Goal: Task Accomplishment & Management: Manage account settings

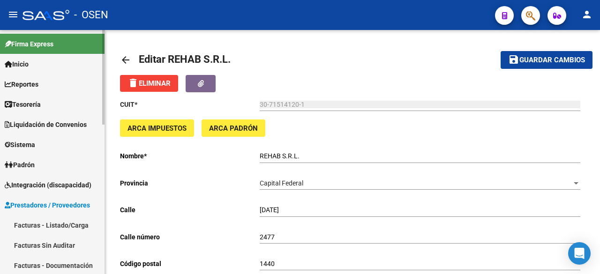
scroll to position [625, 0]
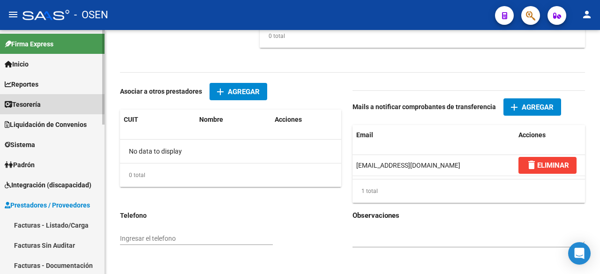
click at [52, 102] on link "Tesorería" at bounding box center [52, 104] width 105 height 20
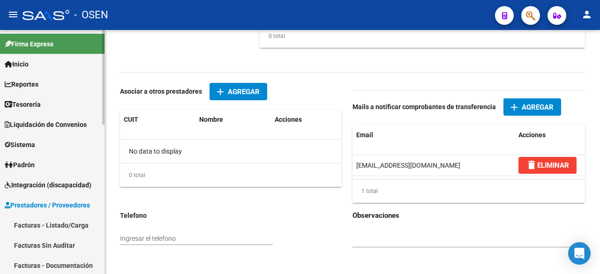
click at [54, 106] on link "Tesorería" at bounding box center [52, 104] width 105 height 20
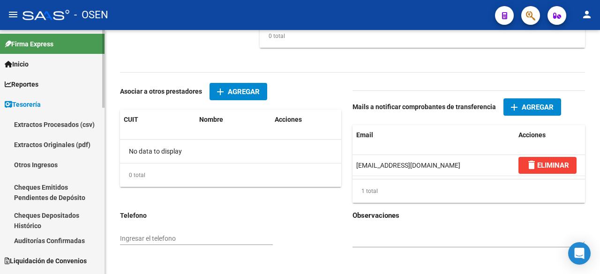
click at [76, 236] on link "Auditorías Confirmadas" at bounding box center [52, 241] width 105 height 20
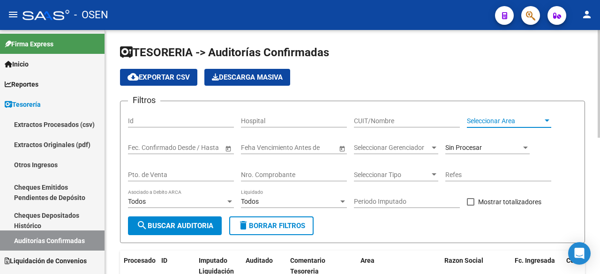
click at [517, 121] on span "Seleccionar Area" at bounding box center [505, 121] width 76 height 8
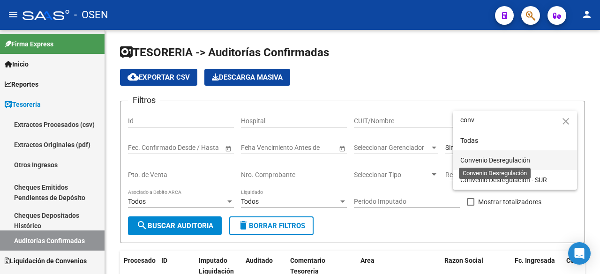
type input "conv"
drag, startPoint x: 531, startPoint y: 163, endPoint x: 423, endPoint y: 189, distance: 110.9
click at [528, 163] on span "Convenio Desregulación" at bounding box center [495, 161] width 70 height 8
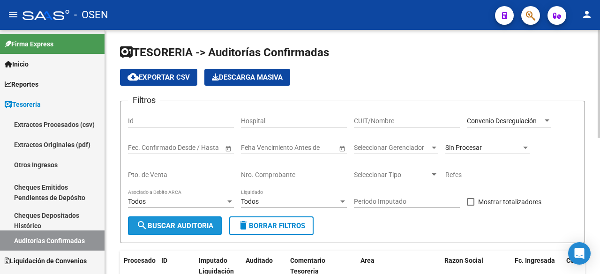
drag, startPoint x: 198, startPoint y: 224, endPoint x: 302, endPoint y: 206, distance: 105.2
click at [198, 223] on span "search Buscar Auditoria" at bounding box center [174, 226] width 77 height 8
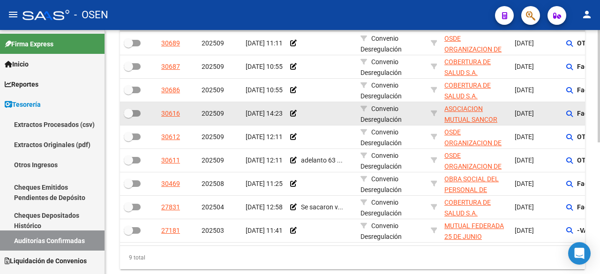
scroll to position [286, 0]
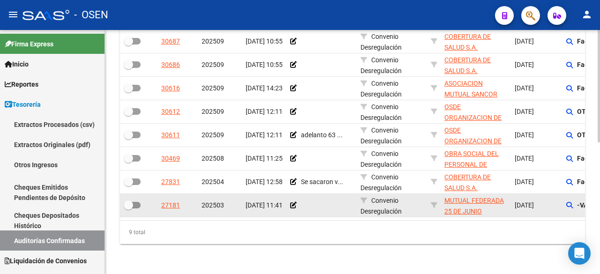
drag, startPoint x: 281, startPoint y: 221, endPoint x: 393, endPoint y: 206, distance: 113.5
click at [340, 219] on div "Procesado ID Imputado Liquidación Auditado Comentario Tesoreria Area Razon Soci…" at bounding box center [352, 108] width 465 height 272
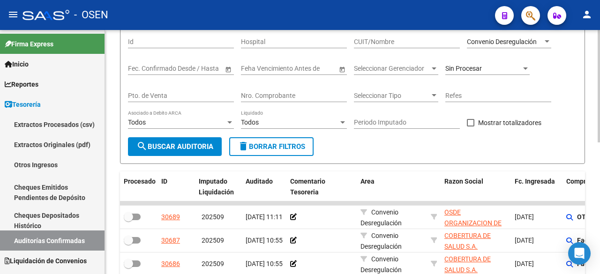
scroll to position [0, 0]
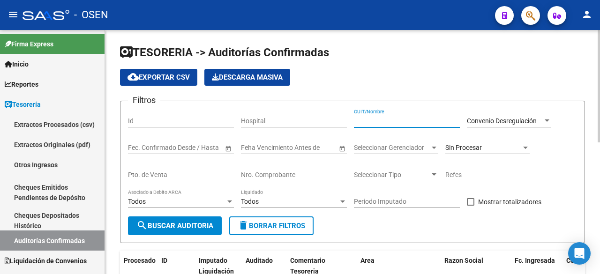
click at [392, 118] on input "CUIT/Nombre" at bounding box center [407, 121] width 106 height 8
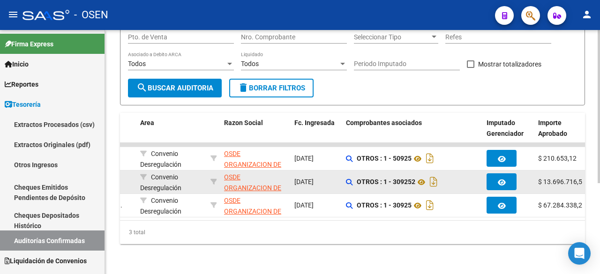
scroll to position [0, 225]
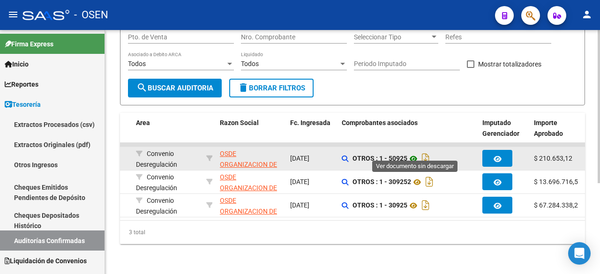
type input "osde"
click at [413, 153] on icon at bounding box center [413, 158] width 12 height 11
click at [415, 153] on icon at bounding box center [413, 158] width 12 height 11
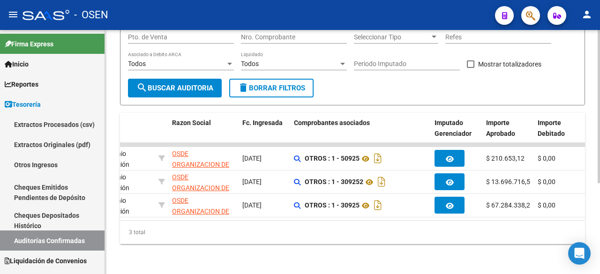
scroll to position [0, 0]
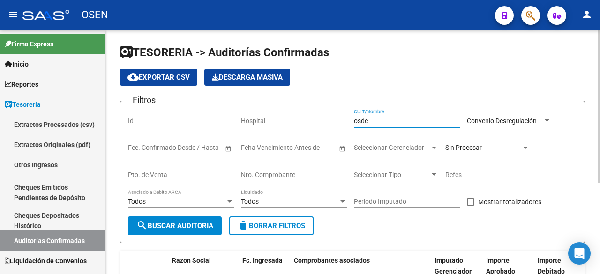
drag, startPoint x: 414, startPoint y: 120, endPoint x: 213, endPoint y: 120, distance: 200.7
click at [213, 120] on div "Filtros Id Hospital osde CUIT/Nombre Convenio Desregulación Seleccionar Area Fe…" at bounding box center [352, 163] width 449 height 108
click at [509, 121] on span "Convenio Desregulación" at bounding box center [502, 121] width 70 height 8
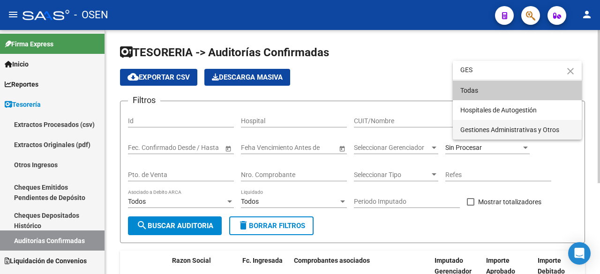
type input "GES"
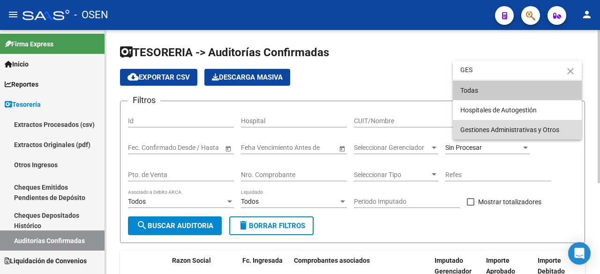
drag, startPoint x: 509, startPoint y: 124, endPoint x: 267, endPoint y: 193, distance: 251.7
click at [502, 126] on span "Gestiones Administrativas y Otros" at bounding box center [517, 130] width 114 height 20
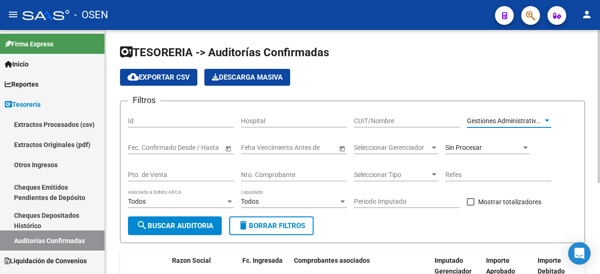
click at [193, 223] on span "search Buscar Auditoria" at bounding box center [174, 226] width 77 height 8
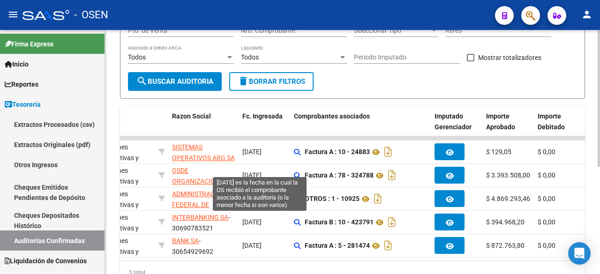
scroll to position [148, 0]
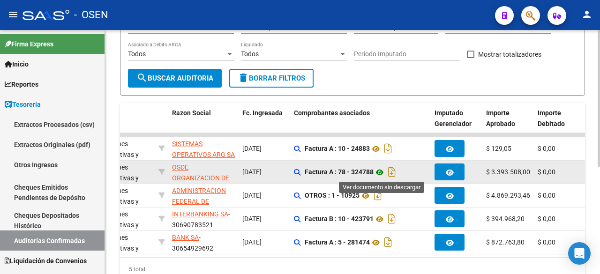
click at [385, 174] on icon at bounding box center [380, 172] width 12 height 11
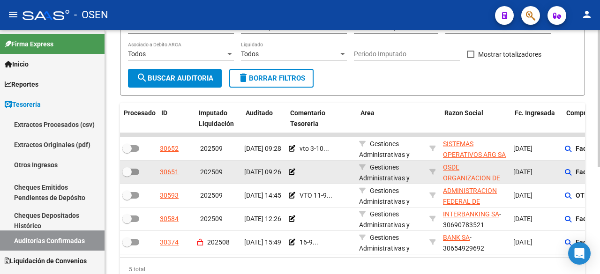
scroll to position [0, 0]
click at [296, 172] on icon at bounding box center [293, 172] width 7 height 7
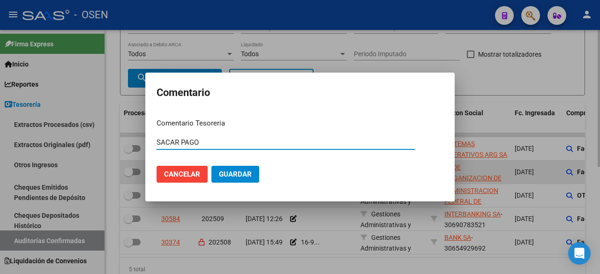
type input "SACAR PAGO"
click at [211, 166] on button "Guardar" at bounding box center [235, 174] width 48 height 17
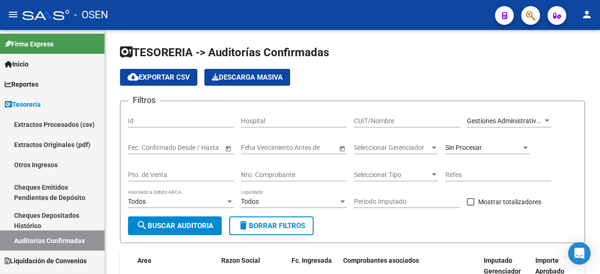
click at [501, 113] on div "Gestiones Administrativas y Otros Seleccionar Area" at bounding box center [509, 118] width 84 height 19
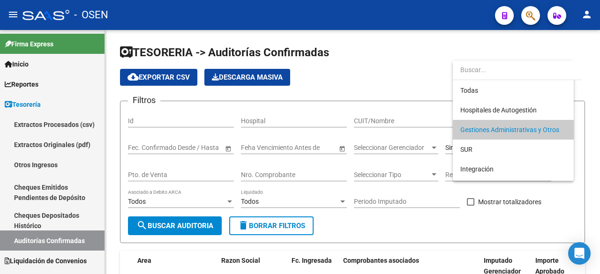
scroll to position [9, 0]
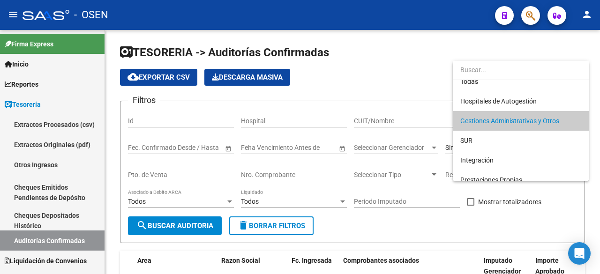
type input "A"
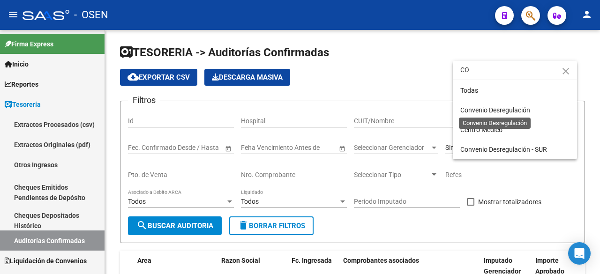
scroll to position [0, 0]
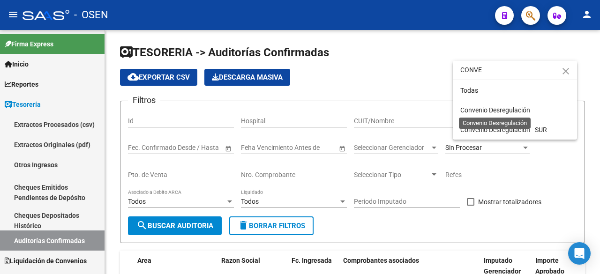
type input "CONVE"
click at [500, 113] on span "Convenio Desregulación" at bounding box center [495, 110] width 70 height 8
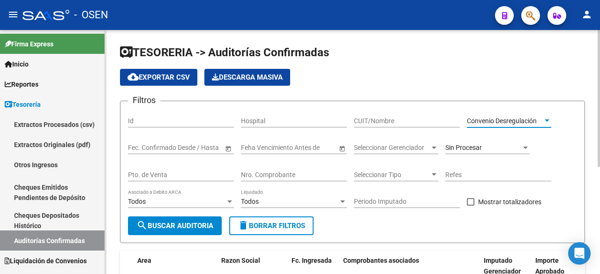
click at [415, 117] on input "CUIT/Nombre" at bounding box center [407, 121] width 106 height 8
type input "S"
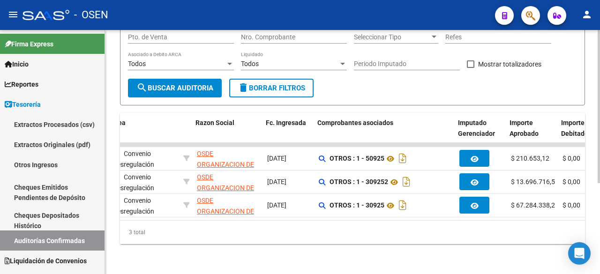
scroll to position [0, 249]
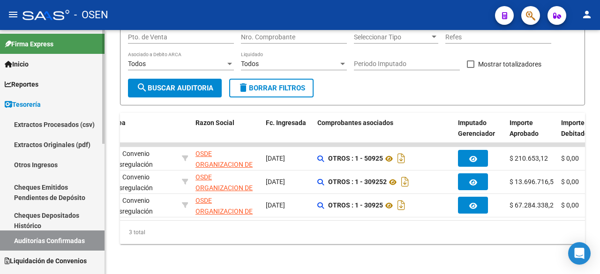
type input "OSDE"
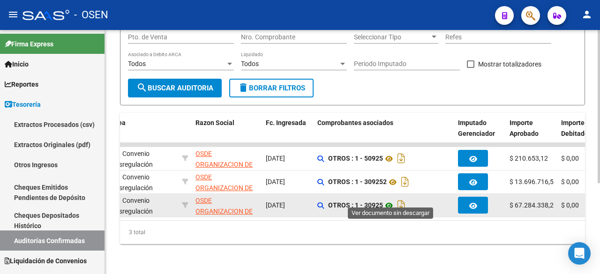
click at [395, 200] on icon at bounding box center [389, 205] width 12 height 11
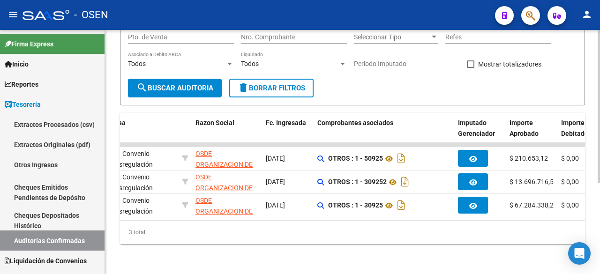
scroll to position [0, 0]
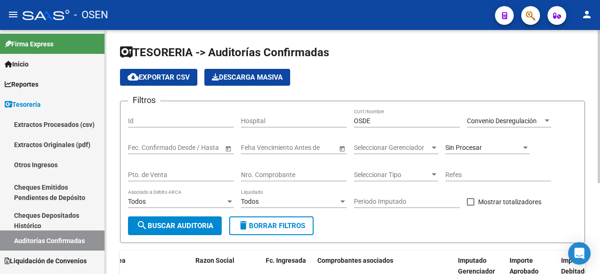
drag, startPoint x: 389, startPoint y: 124, endPoint x: 387, endPoint y: 119, distance: 5.1
click at [389, 122] on input "OSDE" at bounding box center [407, 121] width 106 height 8
drag, startPoint x: 387, startPoint y: 119, endPoint x: 289, endPoint y: 108, distance: 98.1
click at [292, 110] on div "Filtros Id Hospital OSDE CUIT/Nombre Convenio Desregulación Seleccionar Area Fe…" at bounding box center [352, 163] width 449 height 108
click at [542, 114] on div "Convenio Desregulación Seleccionar Area" at bounding box center [509, 118] width 84 height 19
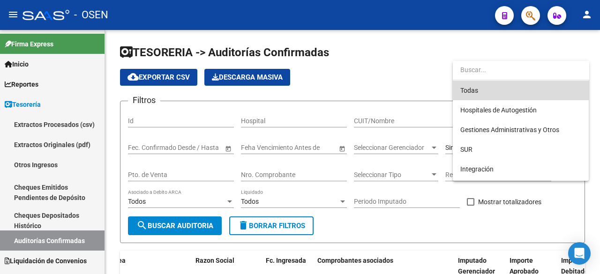
click at [530, 81] on span "Todas" at bounding box center [520, 91] width 121 height 20
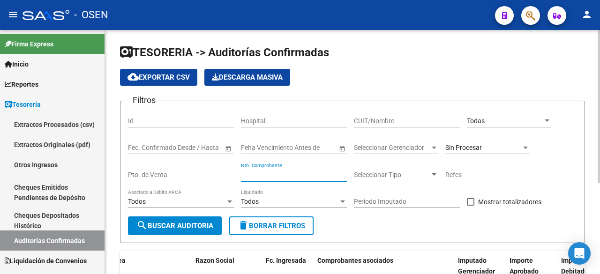
click at [297, 174] on input "Nro. Comprobante" at bounding box center [294, 175] width 106 height 8
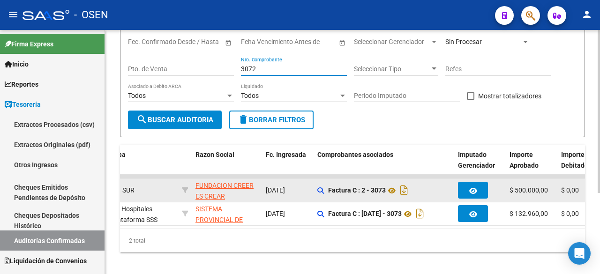
scroll to position [122, 0]
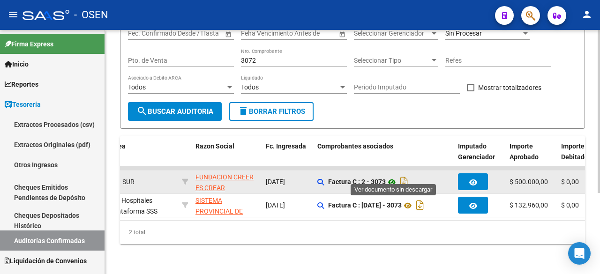
click at [392, 177] on icon at bounding box center [392, 182] width 12 height 11
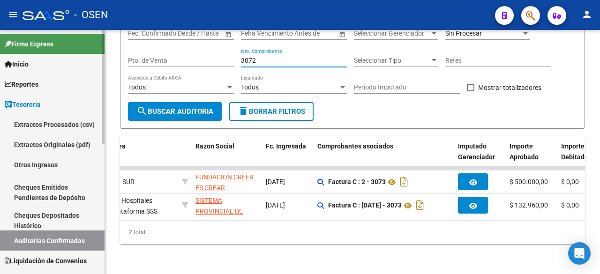
drag, startPoint x: 292, startPoint y: 53, endPoint x: 41, endPoint y: 52, distance: 251.3
click at [41, 52] on mat-sidenav-container "Firma Express Inicio Instructivos Contacto OS Reportes Tablero de Control Ingre…" at bounding box center [300, 152] width 600 height 244
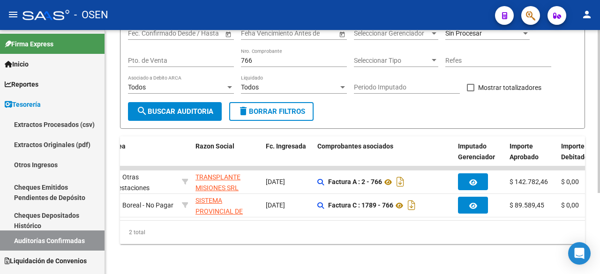
drag, startPoint x: 268, startPoint y: 220, endPoint x: 249, endPoint y: 219, distance: 18.9
click at [249, 219] on div "Procesado ID Imputado Liquidación Auditado Comentario Tesoreria Area Razon Soci…" at bounding box center [352, 190] width 465 height 108
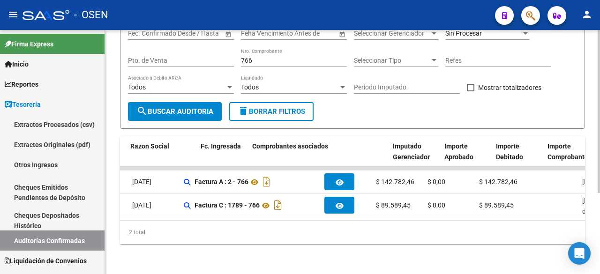
scroll to position [0, 314]
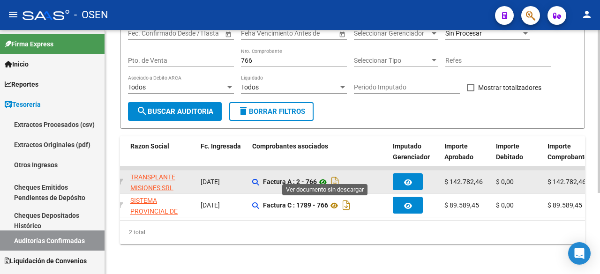
click at [323, 177] on icon at bounding box center [323, 182] width 12 height 11
click at [322, 177] on icon at bounding box center [323, 182] width 12 height 11
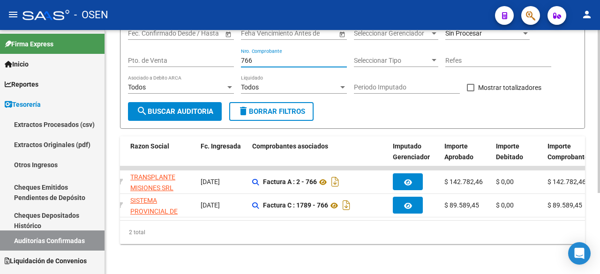
drag, startPoint x: 270, startPoint y: 53, endPoint x: 156, endPoint y: 50, distance: 114.5
click at [156, 50] on div "Filtros Id Hospital CUIT/Nombre Todas Seleccionar Area Fecha inicio – Fecha fin…" at bounding box center [352, 48] width 449 height 108
paste input "156115"
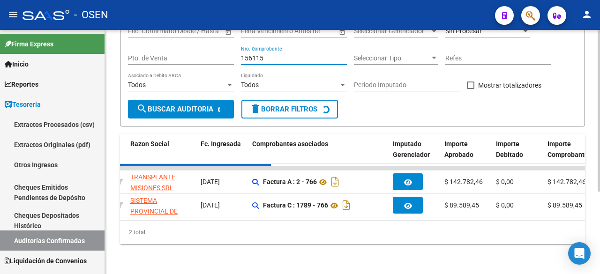
scroll to position [98, 0]
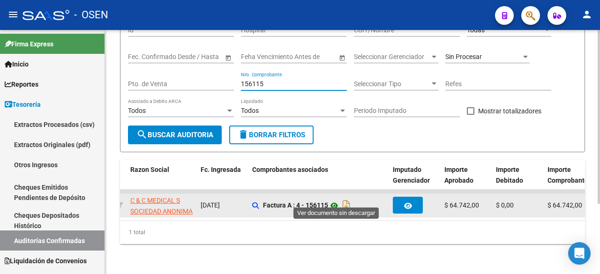
click at [336, 200] on icon at bounding box center [334, 205] width 12 height 11
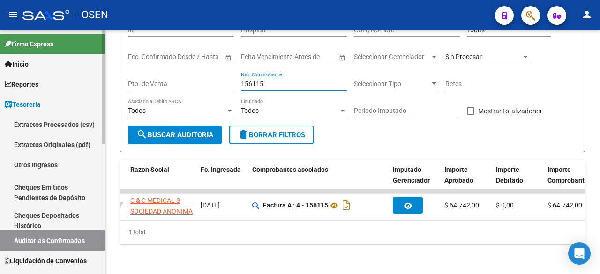
drag, startPoint x: 264, startPoint y: 77, endPoint x: 11, endPoint y: 46, distance: 254.6
click at [11, 46] on mat-sidenav-container "Firma Express Inicio Instructivos Contacto OS Reportes Tablero de Control Ingre…" at bounding box center [300, 152] width 600 height 244
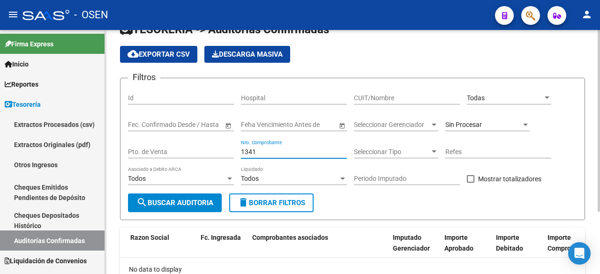
scroll to position [0, 0]
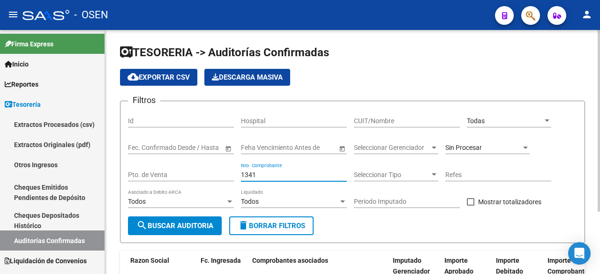
type input "1341"
click at [496, 142] on div "Sin Procesar" at bounding box center [487, 145] width 84 height 19
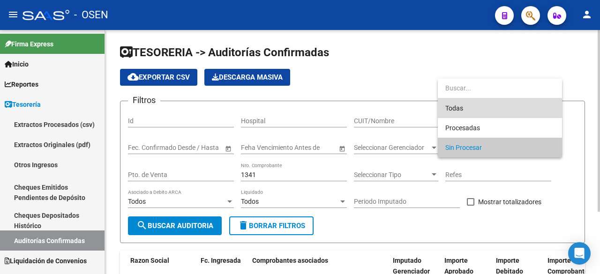
drag, startPoint x: 495, startPoint y: 113, endPoint x: 404, endPoint y: 149, distance: 98.3
click at [489, 115] on span "Todas" at bounding box center [499, 108] width 109 height 20
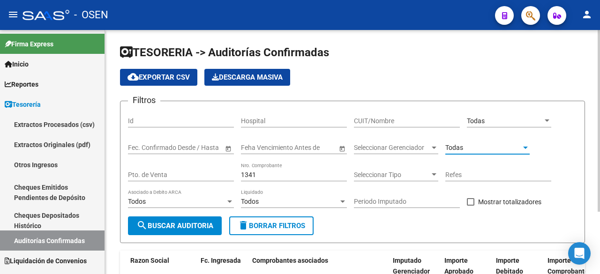
click at [206, 230] on span "search Buscar Auditoria" at bounding box center [174, 226] width 77 height 8
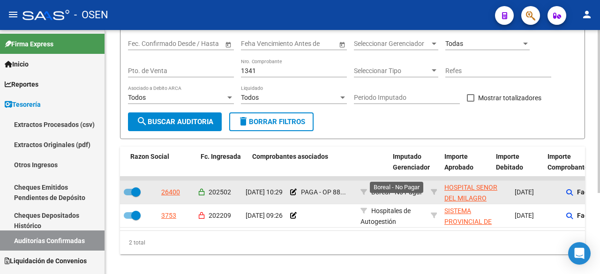
scroll to position [122, 0]
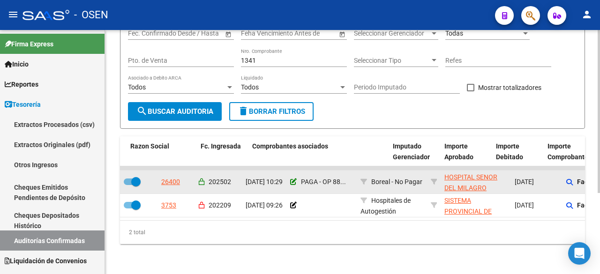
click at [292, 179] on icon at bounding box center [293, 182] width 7 height 7
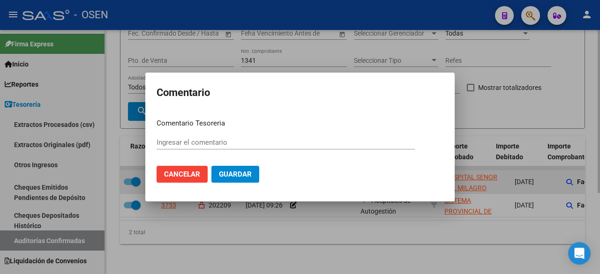
type input "PAGA - OP 88649"
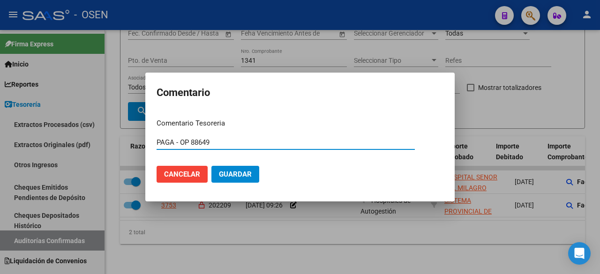
drag, startPoint x: 242, startPoint y: 143, endPoint x: 191, endPoint y: 139, distance: 51.3
click at [191, 139] on input "PAGA - OP 88649" at bounding box center [286, 142] width 258 height 8
click at [65, 242] on div at bounding box center [300, 137] width 600 height 274
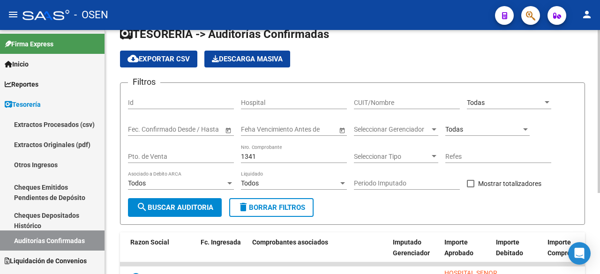
scroll to position [0, 0]
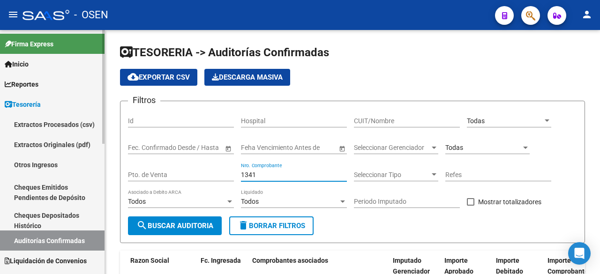
drag, startPoint x: 284, startPoint y: 172, endPoint x: 17, endPoint y: 183, distance: 267.1
click at [25, 183] on mat-sidenav-container "Firma Express Inicio Instructivos Contacto OS Reportes Tablero de Control Ingre…" at bounding box center [300, 152] width 600 height 244
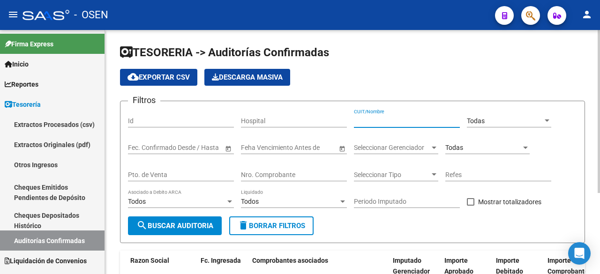
click at [369, 122] on input "CUIT/Nombre" at bounding box center [407, 121] width 106 height 8
type input "mepryl"
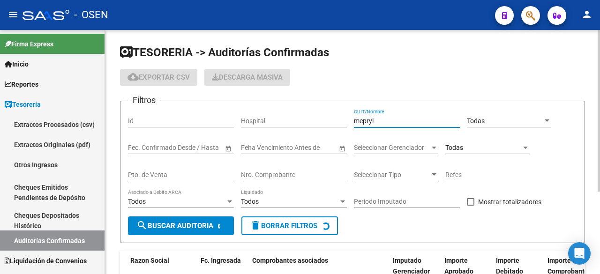
checkbox input "false"
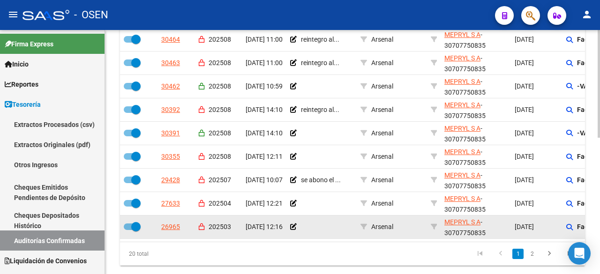
scroll to position [124, 0]
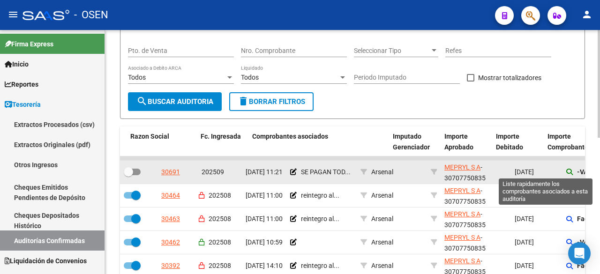
type input "mepryl"
click at [569, 174] on icon at bounding box center [569, 172] width 7 height 7
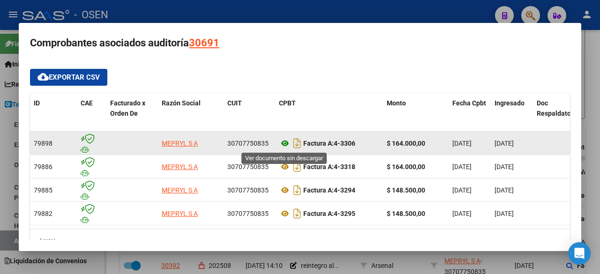
click at [281, 141] on icon at bounding box center [285, 143] width 12 height 11
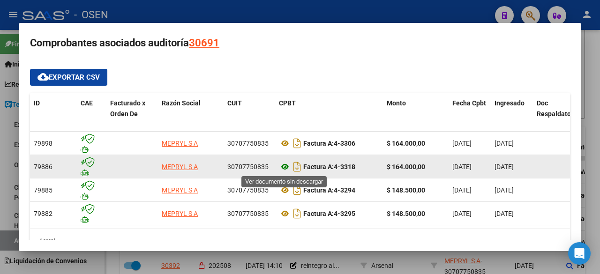
click at [285, 168] on icon at bounding box center [285, 166] width 12 height 11
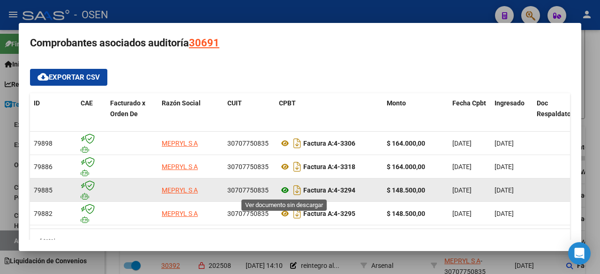
click at [285, 189] on icon at bounding box center [285, 190] width 12 height 11
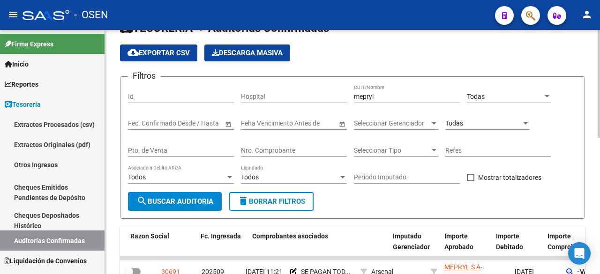
scroll to position [0, 0]
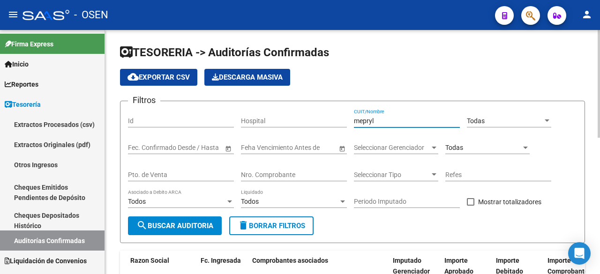
drag, startPoint x: 390, startPoint y: 120, endPoint x: 250, endPoint y: 122, distance: 140.2
click at [250, 122] on div "Filtros Id Hospital mepryl CUIT/Nombre Todas Seleccionar Area Fecha inicio – Fe…" at bounding box center [352, 163] width 449 height 108
click at [314, 169] on div "Nro. Comprobante" at bounding box center [294, 172] width 106 height 19
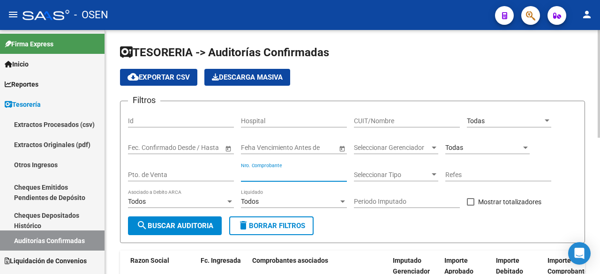
paste input "022663"
type input "022663"
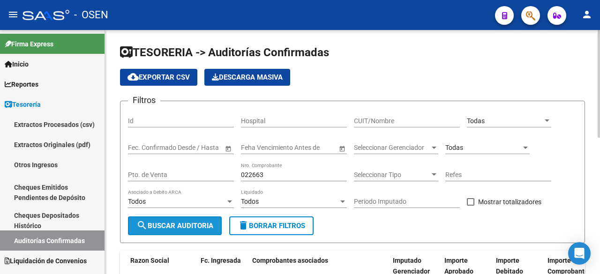
drag, startPoint x: 190, startPoint y: 220, endPoint x: 237, endPoint y: 211, distance: 48.3
click at [189, 220] on button "search Buscar Auditoria" at bounding box center [175, 226] width 94 height 19
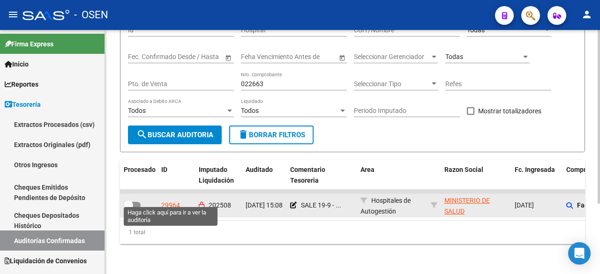
click at [174, 200] on div "29964" at bounding box center [170, 205] width 19 height 11
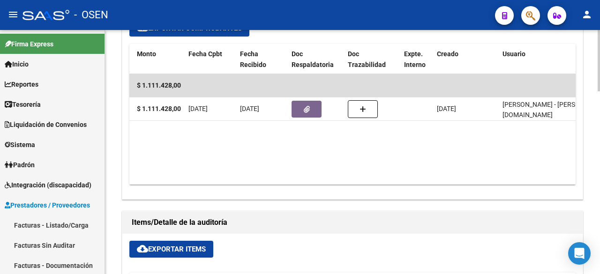
scroll to position [0, 281]
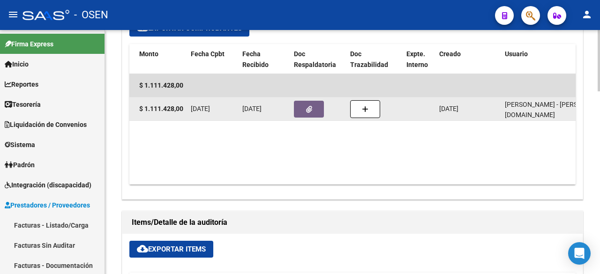
click at [309, 106] on icon "button" at bounding box center [309, 109] width 6 height 7
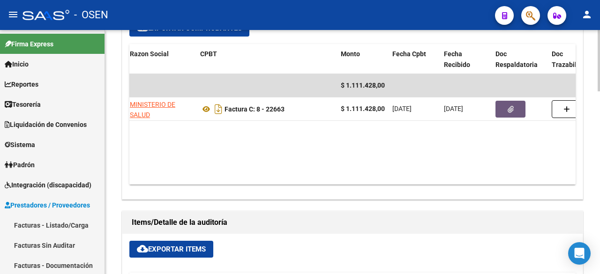
scroll to position [0, 0]
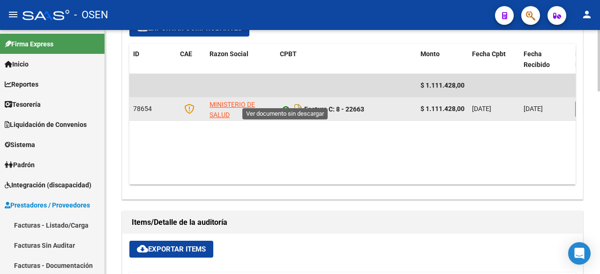
click at [285, 104] on icon at bounding box center [286, 109] width 12 height 11
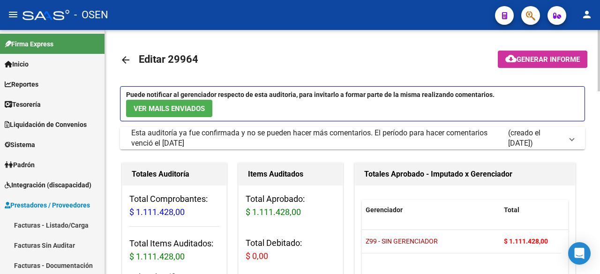
click at [121, 65] on mat-icon "arrow_back" at bounding box center [125, 59] width 11 height 11
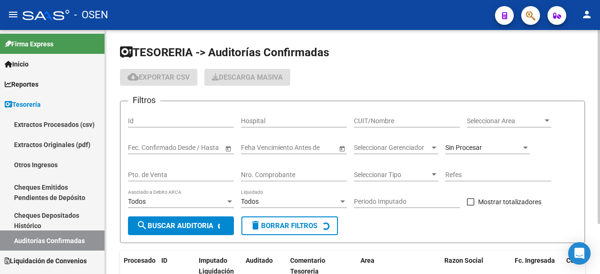
click at [307, 167] on div "Nro. Comprobante" at bounding box center [294, 172] width 106 height 19
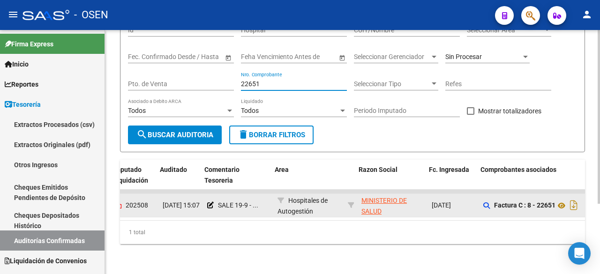
scroll to position [0, 114]
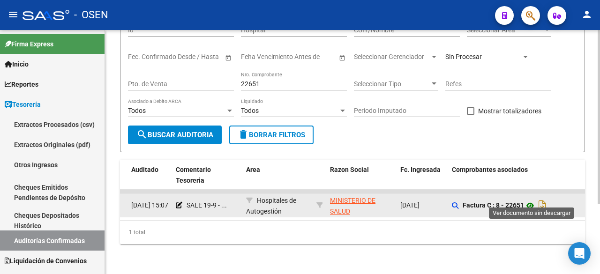
click at [534, 200] on icon at bounding box center [530, 205] width 12 height 11
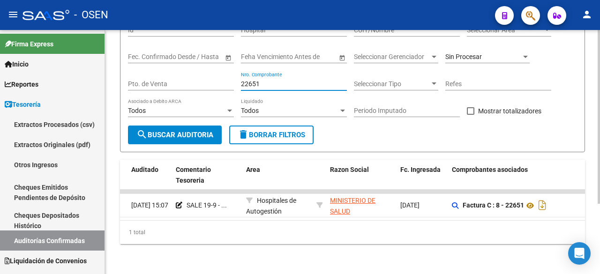
click at [299, 80] on input "22651" at bounding box center [294, 84] width 106 height 8
drag, startPoint x: 298, startPoint y: 75, endPoint x: 170, endPoint y: 77, distance: 128.5
click at [171, 75] on div "Filtros Id Hospital CUIT/Nombre Seleccionar Area Seleccionar Area Fecha inicio …" at bounding box center [352, 72] width 449 height 108
paste input "63"
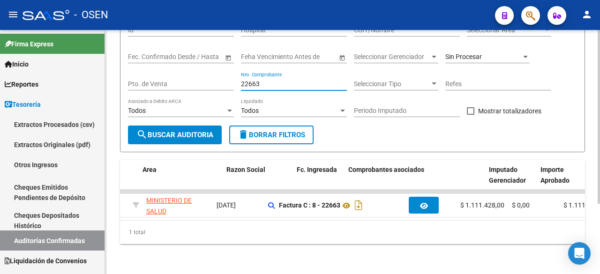
scroll to position [0, 304]
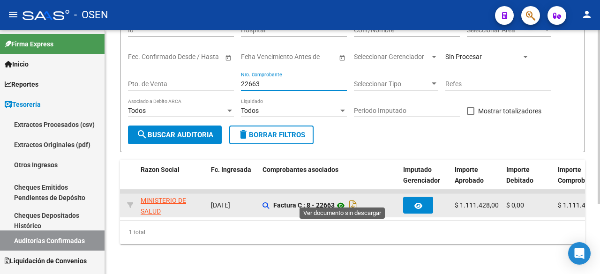
type input "22663"
click at [344, 200] on icon at bounding box center [341, 205] width 12 height 11
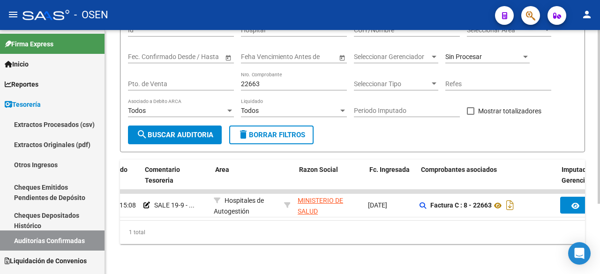
scroll to position [0, 0]
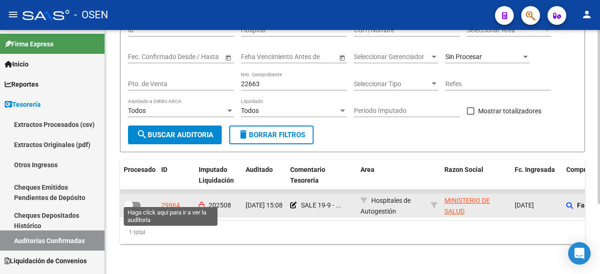
click at [173, 200] on div "29964" at bounding box center [170, 205] width 19 height 11
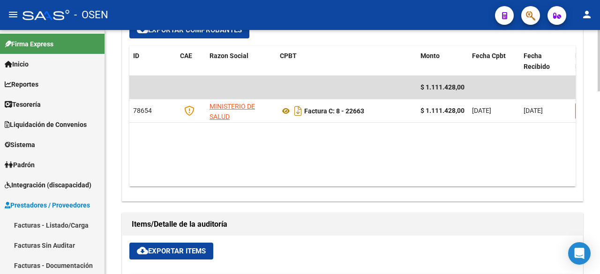
scroll to position [469, 0]
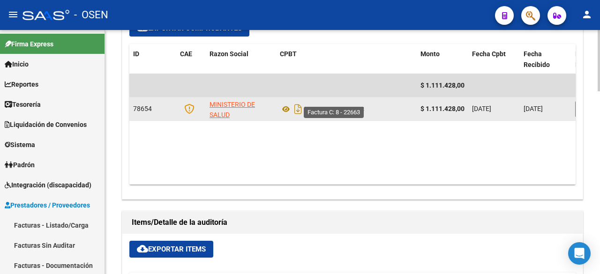
click at [308, 106] on strong "Factura C: 8 - 22663" at bounding box center [334, 110] width 60 height 8
drag, startPoint x: 305, startPoint y: 98, endPoint x: 434, endPoint y: 93, distance: 128.6
click at [433, 98] on div "78654 MINISTERIO DE SALUD Factura C: 8 - 22663 $ 1.111.428,00 [DATE] [DATE] [DA…" at bounding box center [549, 109] width 841 height 23
copy div "Factura C: 8 - 22663 $ 1."
click at [286, 104] on icon at bounding box center [286, 109] width 12 height 11
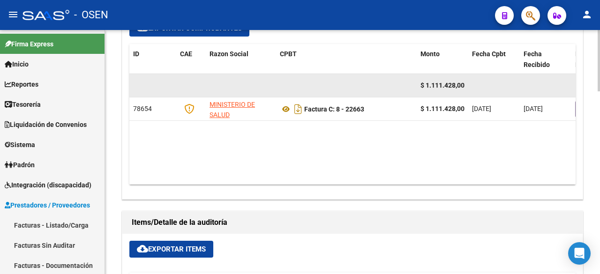
copy div "Factura C: 8 - 22663 $ 1."
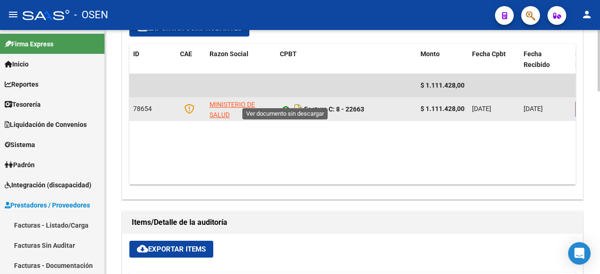
click at [286, 104] on icon at bounding box center [286, 109] width 12 height 11
click at [287, 104] on icon at bounding box center [286, 109] width 12 height 11
click at [286, 104] on icon at bounding box center [286, 109] width 12 height 11
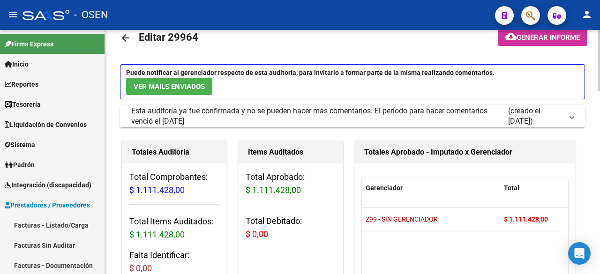
scroll to position [0, 0]
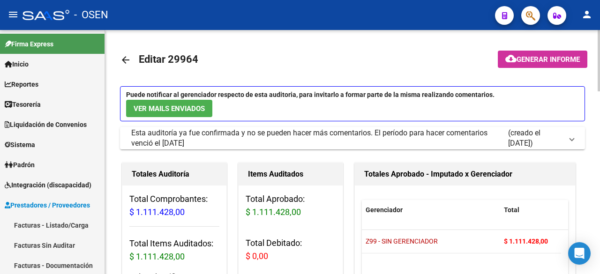
click at [124, 58] on mat-icon "arrow_back" at bounding box center [125, 59] width 11 height 11
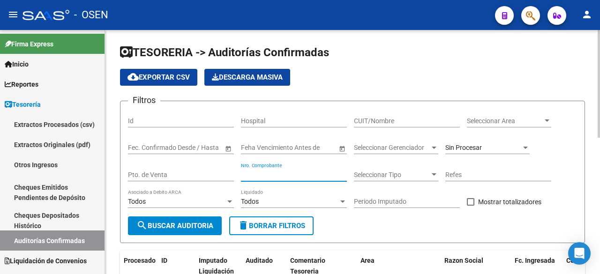
click at [289, 174] on input "Nro. Comprobante" at bounding box center [294, 175] width 106 height 8
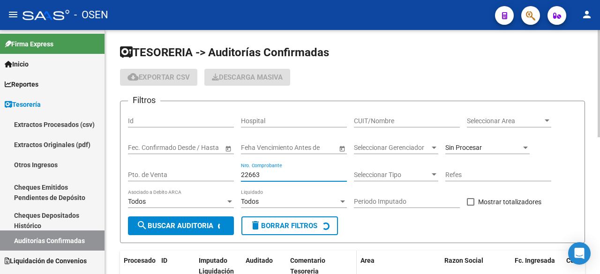
scroll to position [98, 0]
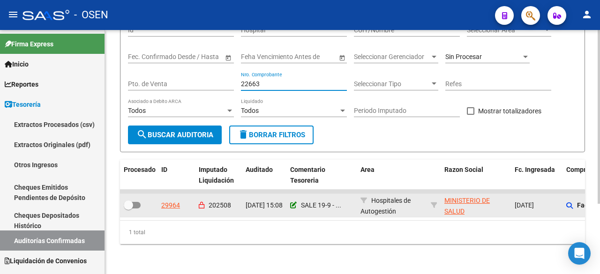
type input "22663"
click at [294, 202] on icon at bounding box center [293, 205] width 7 height 7
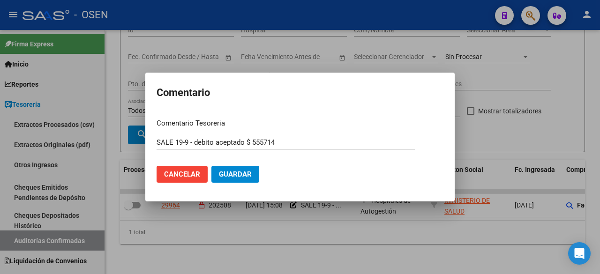
click at [158, 143] on mat-dialog-content "Comentario Tesoreria SALE 19-9 - debito aceptado $ 555714 Ingresar el comentari…" at bounding box center [299, 150] width 309 height 79
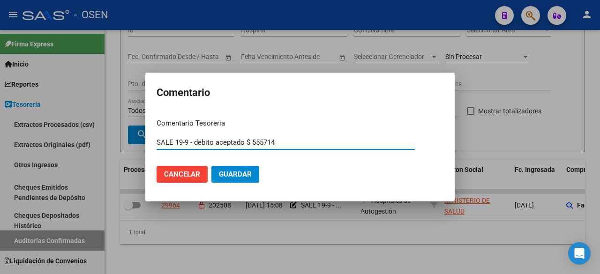
click at [157, 140] on input "SALE 19-9 - debito aceptado $ 555714" at bounding box center [286, 142] width 258 height 8
drag, startPoint x: 220, startPoint y: 143, endPoint x: 188, endPoint y: 141, distance: 32.4
click at [188, 141] on input "IMPORTE SALE 19-9 - debito aceptado $ 555714" at bounding box center [286, 142] width 258 height 8
type input "IMPORTE REAL FC $ 1115328 - debito aceptado $ 555714"
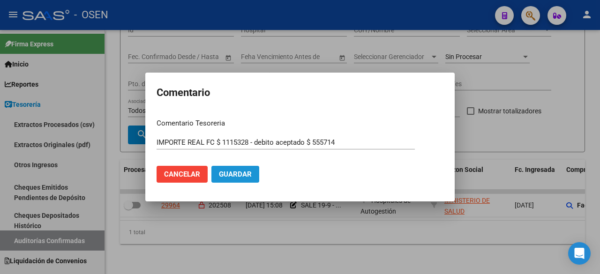
click at [244, 170] on span "Guardar" at bounding box center [235, 174] width 33 height 8
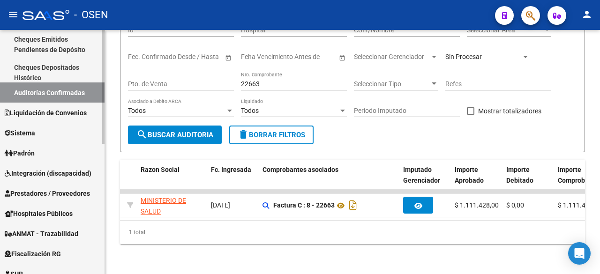
scroll to position [156, 0]
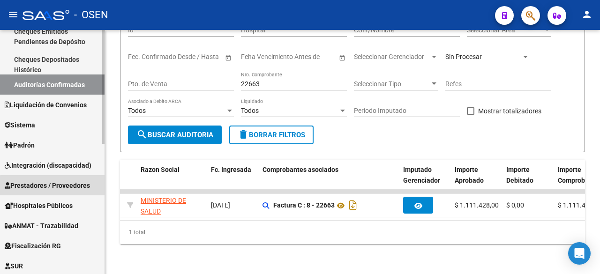
click at [58, 187] on span "Prestadores / Proveedores" at bounding box center [47, 186] width 85 height 10
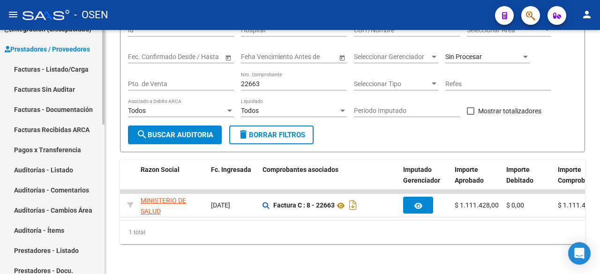
click at [63, 68] on link "Facturas - Listado/Carga" at bounding box center [52, 69] width 105 height 20
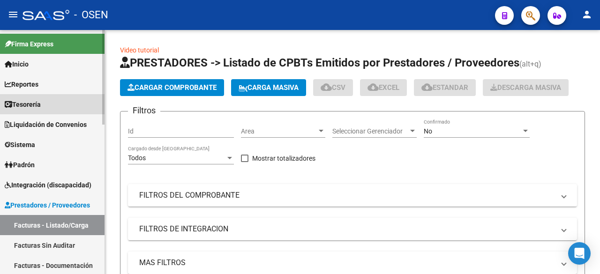
click at [62, 101] on link "Tesorería" at bounding box center [52, 104] width 105 height 20
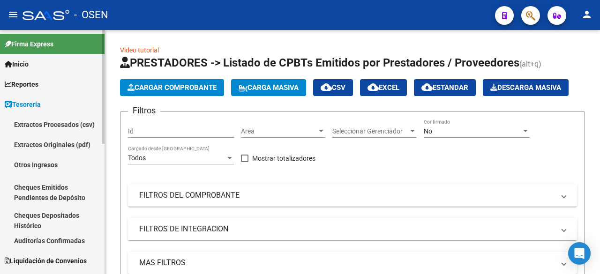
click at [68, 244] on link "Auditorías Confirmadas" at bounding box center [52, 241] width 105 height 20
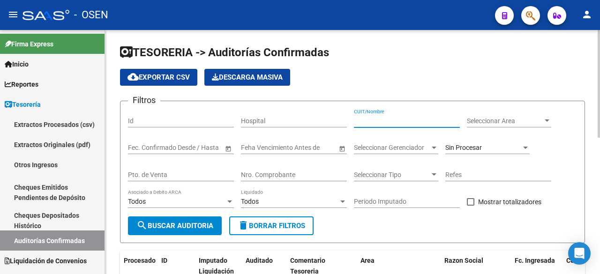
click at [405, 123] on input "CUIT/Nombre" at bounding box center [407, 121] width 106 height 8
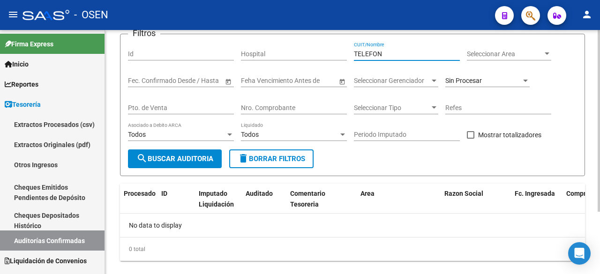
scroll to position [84, 0]
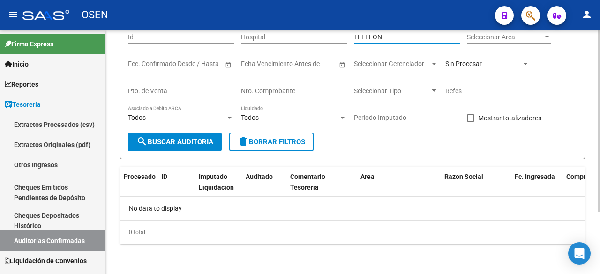
type input "TELEFON"
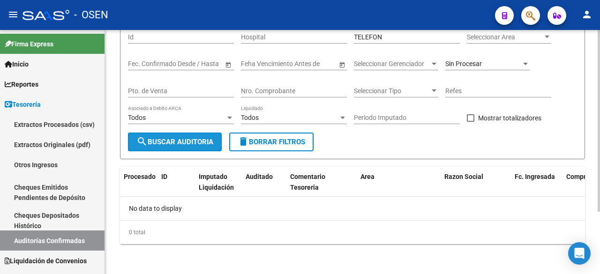
click at [159, 143] on span "search Buscar Auditoria" at bounding box center [174, 142] width 77 height 8
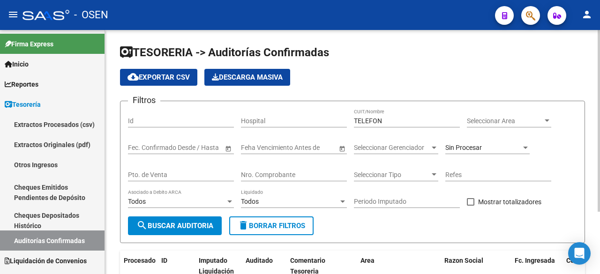
click at [495, 148] on div "Sin Procesar" at bounding box center [483, 148] width 76 height 8
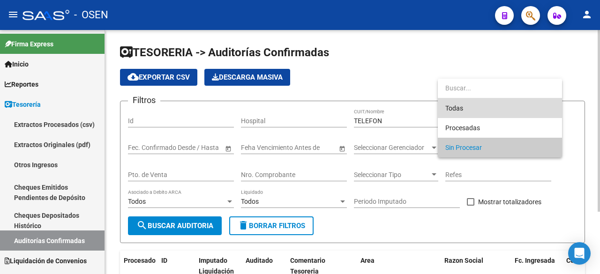
drag, startPoint x: 489, startPoint y: 100, endPoint x: 483, endPoint y: 106, distance: 8.3
click at [490, 100] on span "Todas" at bounding box center [499, 108] width 109 height 20
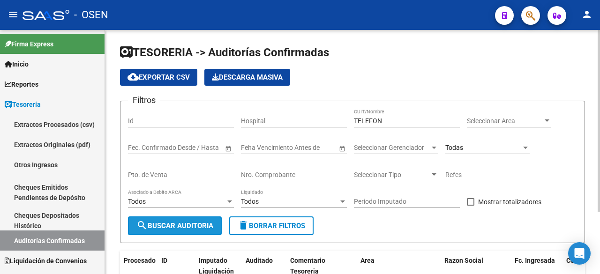
drag, startPoint x: 186, startPoint y: 230, endPoint x: 274, endPoint y: 214, distance: 89.6
click at [186, 229] on button "search Buscar Auditoria" at bounding box center [175, 226] width 94 height 19
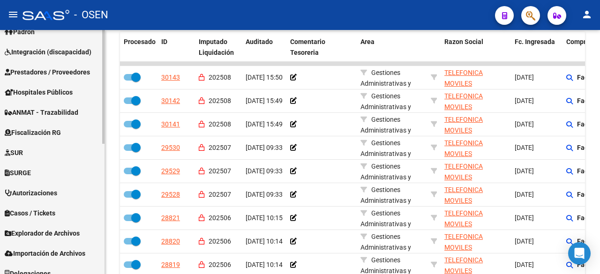
scroll to position [279, 0]
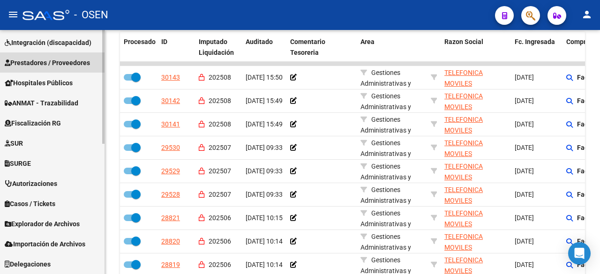
click at [77, 62] on span "Prestadores / Proveedores" at bounding box center [47, 63] width 85 height 10
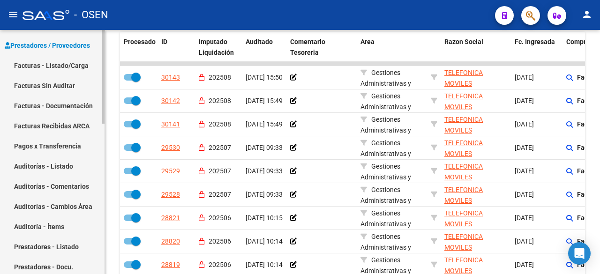
scroll to position [143, 0]
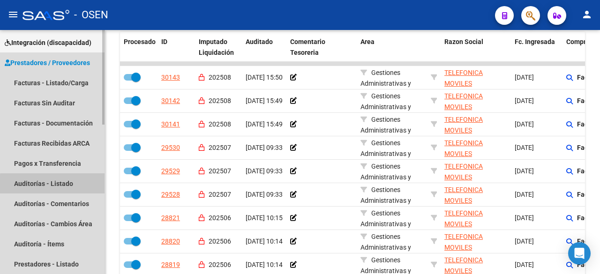
click at [64, 185] on link "Auditorías - Listado" at bounding box center [52, 184] width 105 height 20
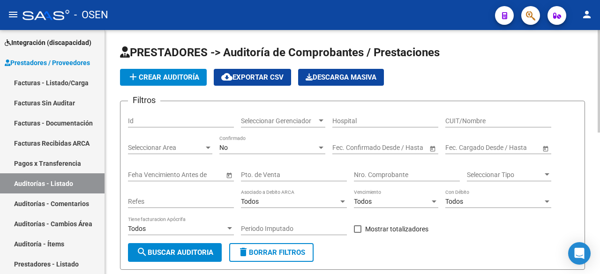
click at [161, 76] on span "add Crear Auditoría" at bounding box center [164, 77] width 72 height 8
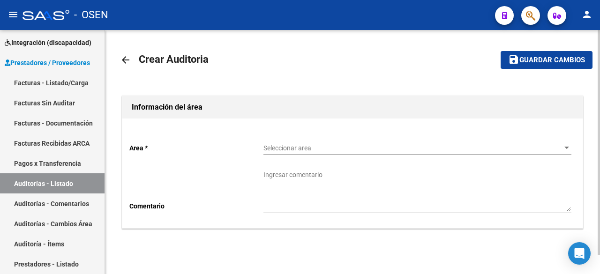
click at [313, 147] on span "Seleccionar area" at bounding box center [414, 148] width 300 height 8
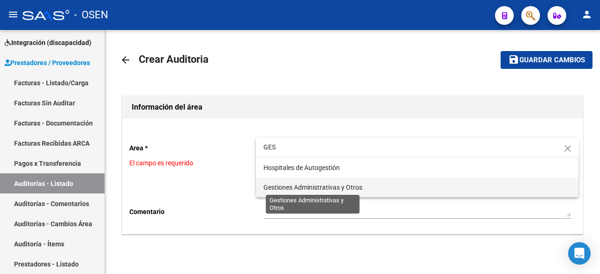
type input "GES"
drag, startPoint x: 313, startPoint y: 186, endPoint x: 318, endPoint y: 187, distance: 5.2
click at [317, 186] on span "Gestiones Administrativas y Otros" at bounding box center [313, 188] width 99 height 8
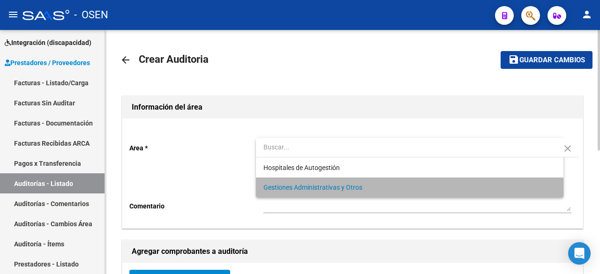
scroll to position [156, 0]
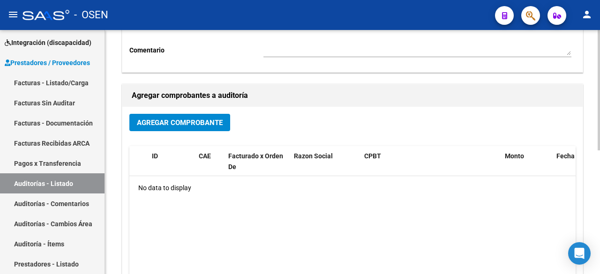
click at [193, 124] on span "Agregar Comprobante" at bounding box center [180, 123] width 86 height 8
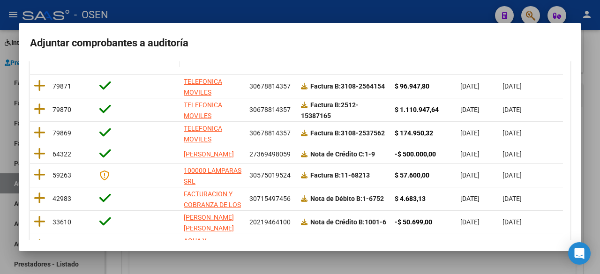
scroll to position [168, 0]
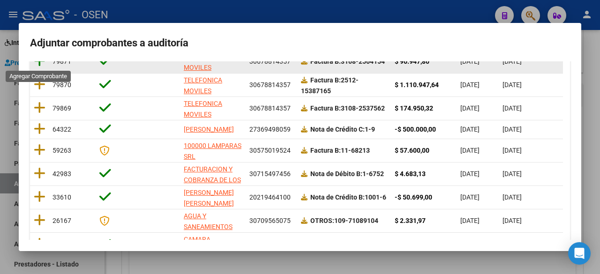
click at [42, 64] on icon at bounding box center [40, 60] width 12 height 13
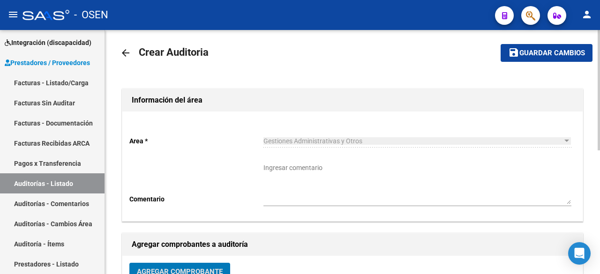
scroll to position [0, 0]
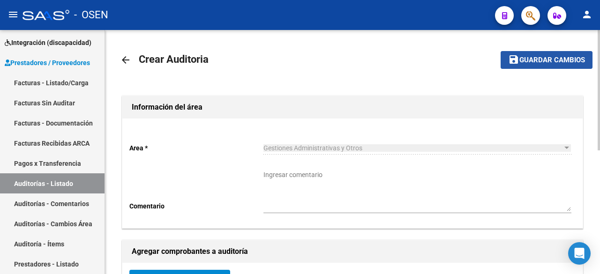
click at [533, 61] on span "Guardar cambios" at bounding box center [553, 60] width 66 height 8
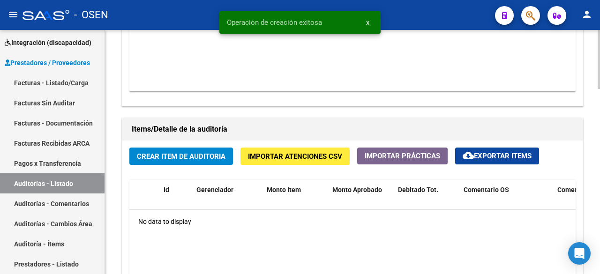
scroll to position [625, 0]
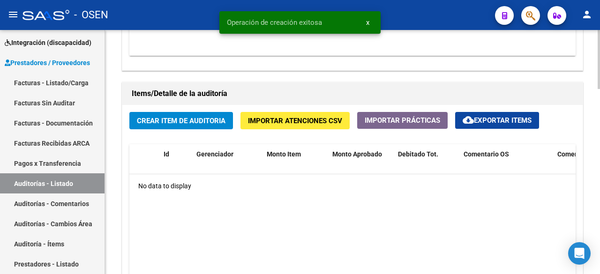
click at [188, 122] on span "Crear Item de Auditoria" at bounding box center [181, 121] width 89 height 8
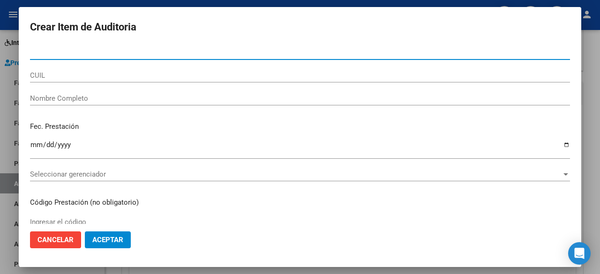
drag, startPoint x: 121, startPoint y: 240, endPoint x: 132, endPoint y: 240, distance: 11.3
click at [123, 240] on button "Aceptar" at bounding box center [108, 240] width 46 height 17
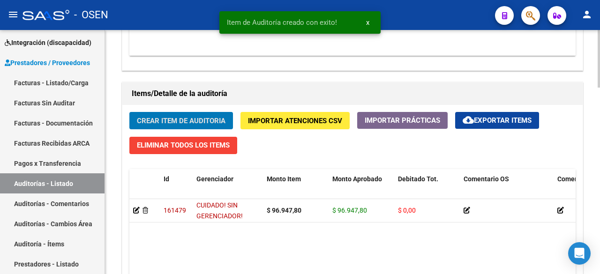
scroll to position [1, 0]
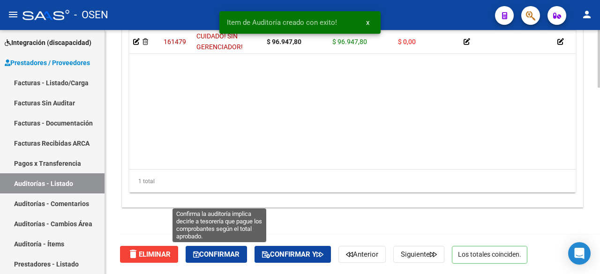
click at [222, 253] on span "Confirmar" at bounding box center [216, 254] width 46 height 8
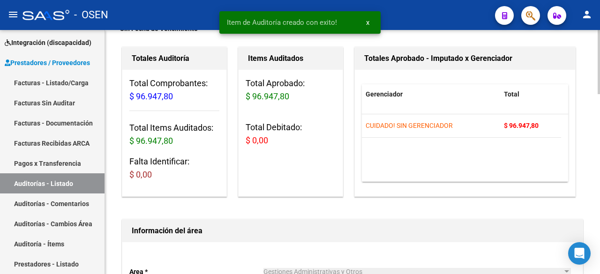
type input "202509"
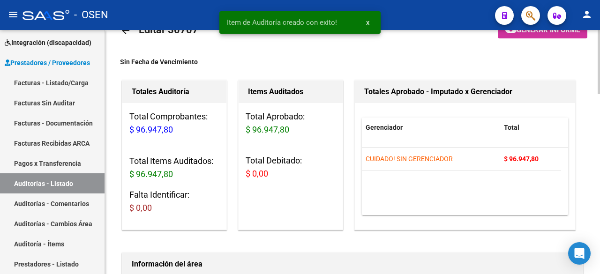
scroll to position [0, 0]
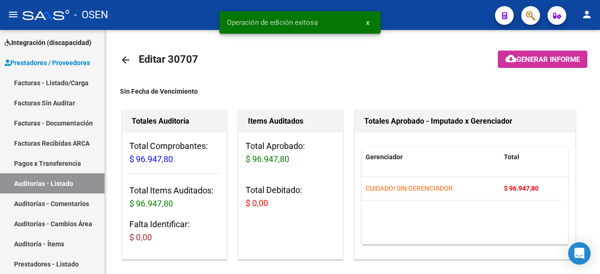
click at [128, 60] on mat-icon "arrow_back" at bounding box center [125, 59] width 11 height 11
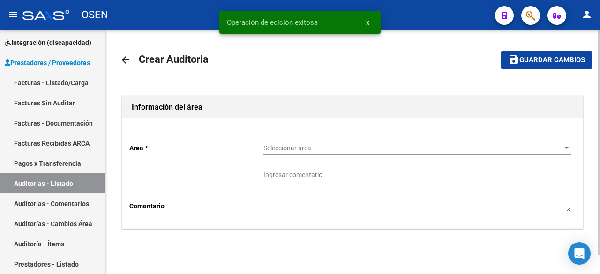
click at [405, 155] on div "Seleccionar area Seleccionar area" at bounding box center [418, 149] width 308 height 27
click at [409, 147] on span "Seleccionar area" at bounding box center [414, 148] width 300 height 8
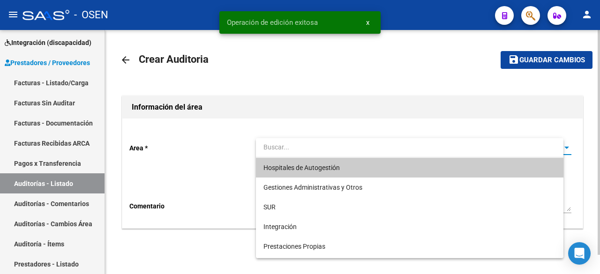
type input "E"
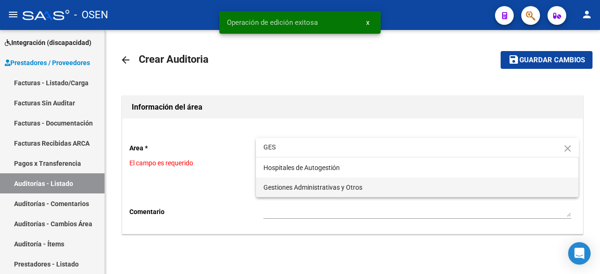
type input "GES"
drag, startPoint x: 370, startPoint y: 188, endPoint x: 358, endPoint y: 190, distance: 12.8
click at [369, 188] on span "Gestiones Administrativas y Otros" at bounding box center [418, 188] width 308 height 20
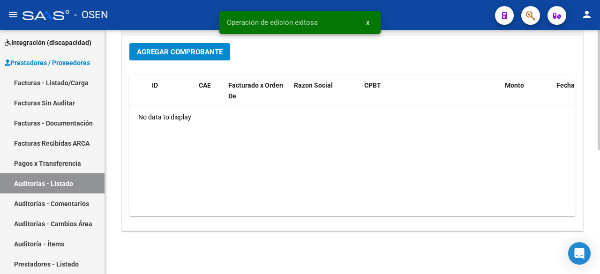
scroll to position [250, 0]
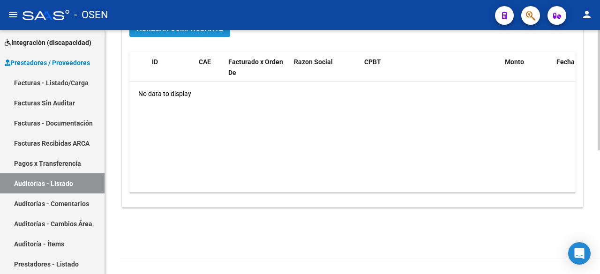
click at [177, 34] on button "Agregar Comprobante" at bounding box center [179, 28] width 101 height 17
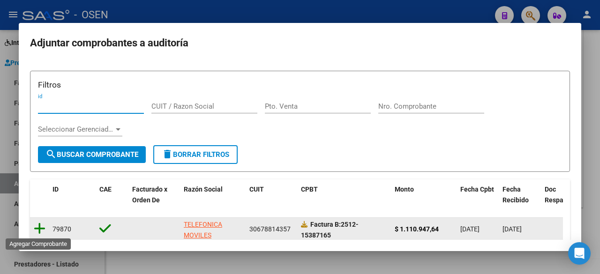
click at [42, 223] on icon at bounding box center [40, 228] width 12 height 13
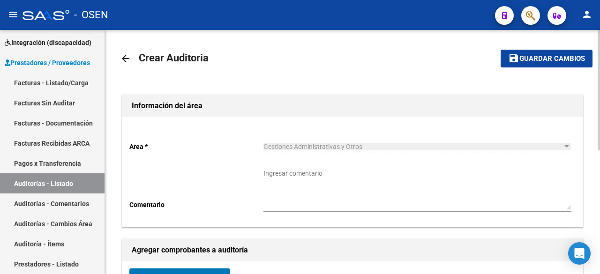
scroll to position [0, 0]
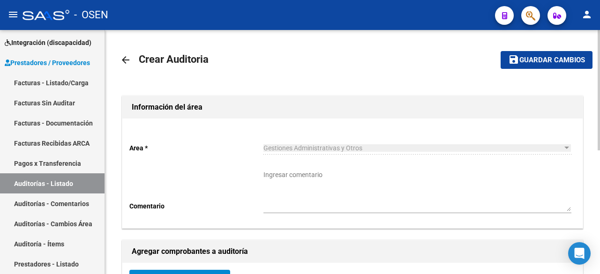
drag, startPoint x: 578, startPoint y: 38, endPoint x: 575, endPoint y: 47, distance: 9.8
click at [579, 38] on div "arrow_back Crear Auditoria save Guardar cambios Información del área Area * Ges…" at bounding box center [352, 277] width 495 height 495
drag, startPoint x: 561, startPoint y: 64, endPoint x: 536, endPoint y: 74, distance: 26.1
click at [560, 64] on span "Guardar cambios" at bounding box center [553, 60] width 66 height 8
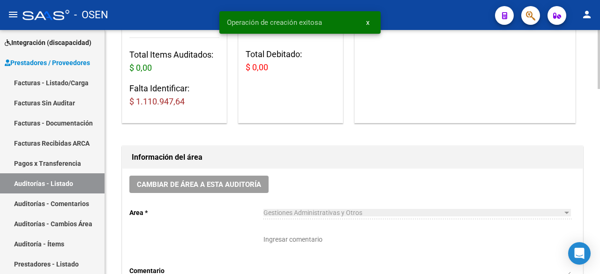
scroll to position [625, 0]
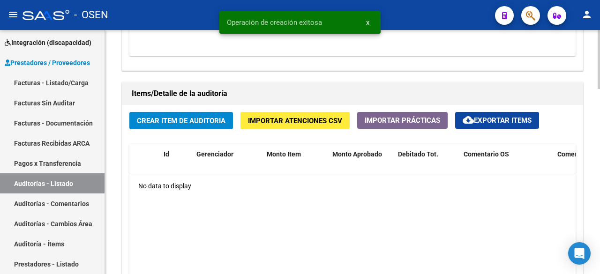
click at [165, 123] on span "Crear Item de Auditoria" at bounding box center [181, 121] width 89 height 8
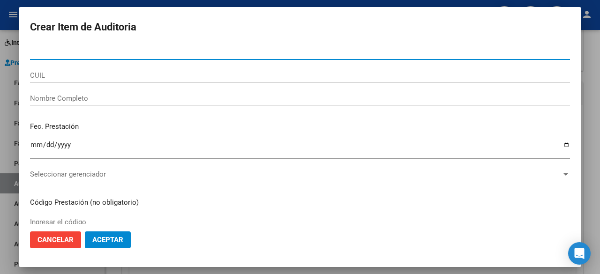
click at [113, 240] on span "Aceptar" at bounding box center [107, 240] width 31 height 8
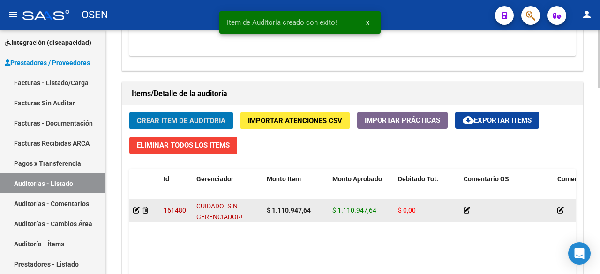
scroll to position [0, 0]
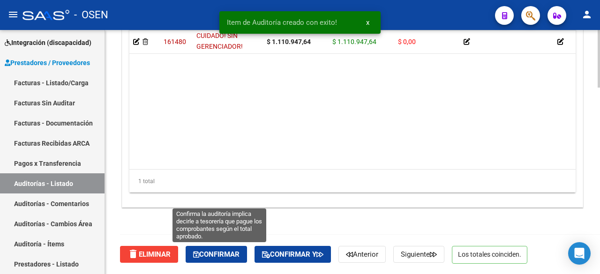
drag, startPoint x: 241, startPoint y: 256, endPoint x: 225, endPoint y: 232, distance: 28.7
click at [239, 256] on span "Confirmar" at bounding box center [216, 254] width 46 height 8
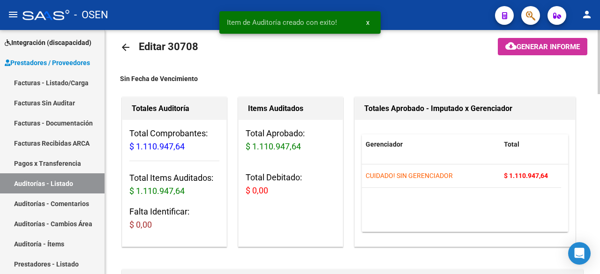
type input "202509"
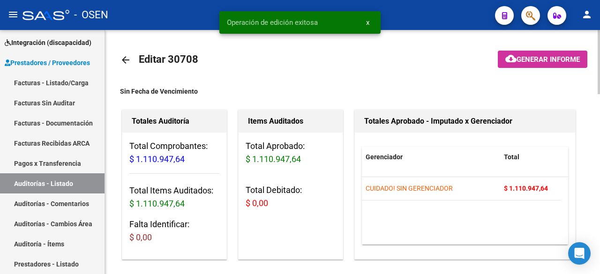
click at [123, 56] on mat-icon "arrow_back" at bounding box center [125, 59] width 11 height 11
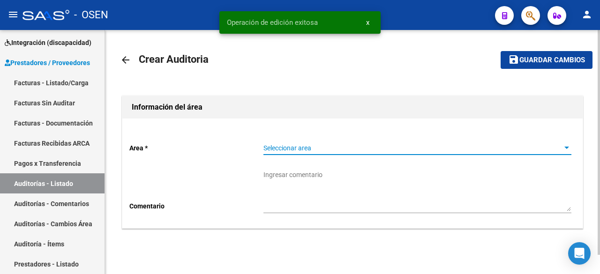
click at [326, 148] on span "Seleccionar area" at bounding box center [414, 148] width 300 height 8
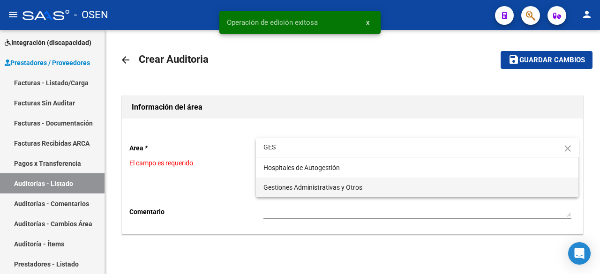
type input "GES"
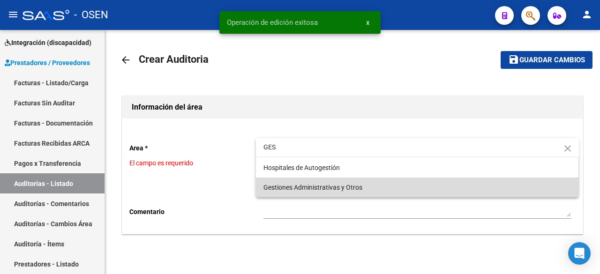
click at [313, 195] on span "Gestiones Administrativas y Otros" at bounding box center [418, 188] width 308 height 20
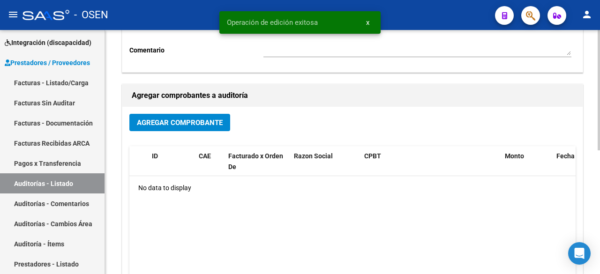
click at [205, 119] on span "Agregar Comprobante" at bounding box center [180, 122] width 86 height 8
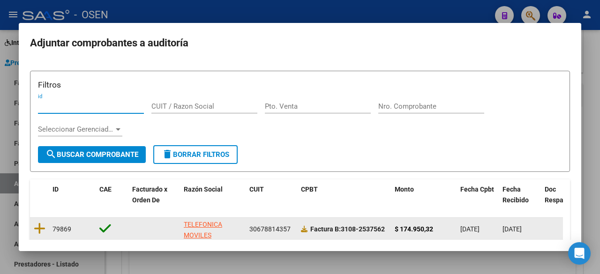
click at [38, 221] on datatable-body-cell at bounding box center [39, 229] width 19 height 23
click at [43, 231] on icon at bounding box center [40, 228] width 12 height 13
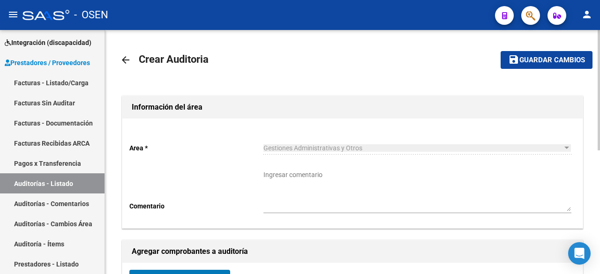
click at [548, 71] on mat-toolbar-row "save Guardar cambios" at bounding box center [527, 60] width 129 height 30
click at [553, 63] on span "Guardar cambios" at bounding box center [553, 60] width 66 height 8
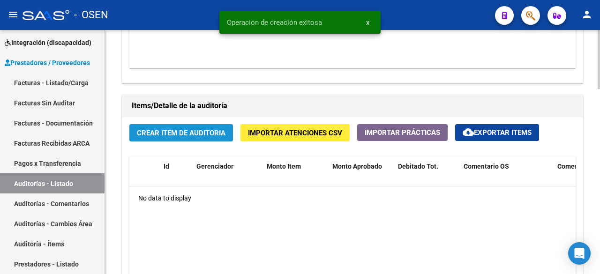
click at [192, 140] on button "Crear Item de Auditoria" at bounding box center [181, 132] width 104 height 17
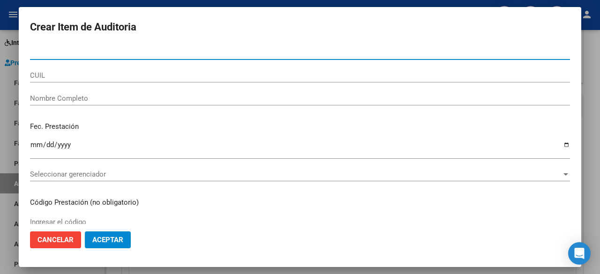
click at [111, 250] on mat-dialog-actions "Cancelar Aceptar" at bounding box center [300, 240] width 540 height 32
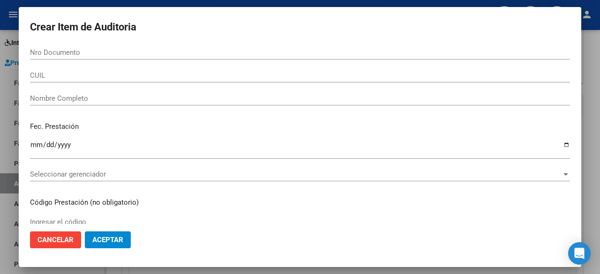
click at [111, 238] on span "Aceptar" at bounding box center [107, 240] width 31 height 8
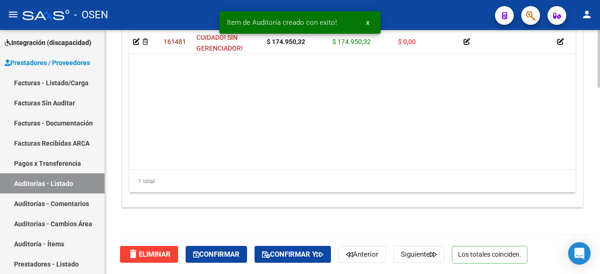
click at [219, 252] on span "Confirmar" at bounding box center [216, 254] width 46 height 8
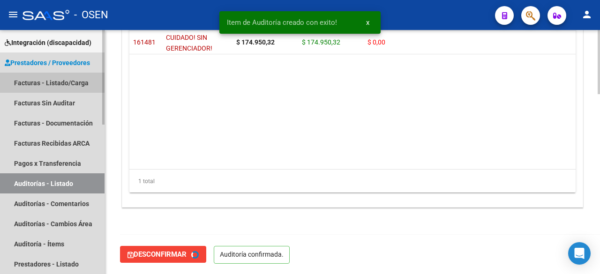
click at [70, 77] on link "Facturas - Listado/Carga" at bounding box center [52, 83] width 105 height 20
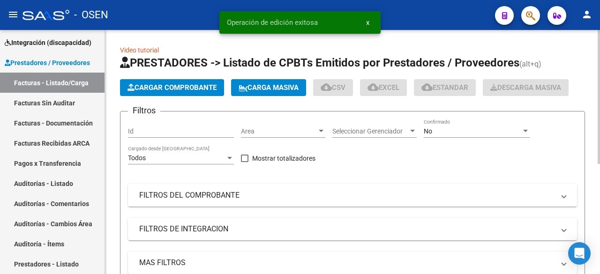
click at [253, 128] on span "Area" at bounding box center [279, 132] width 76 height 8
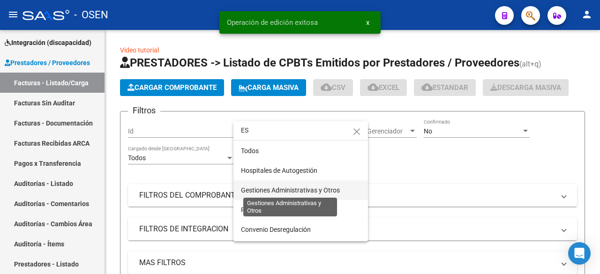
type input "ES"
drag, startPoint x: 290, startPoint y: 193, endPoint x: 311, endPoint y: 186, distance: 22.2
click at [292, 193] on span "Gestiones Administrativas y Otros" at bounding box center [290, 191] width 99 height 8
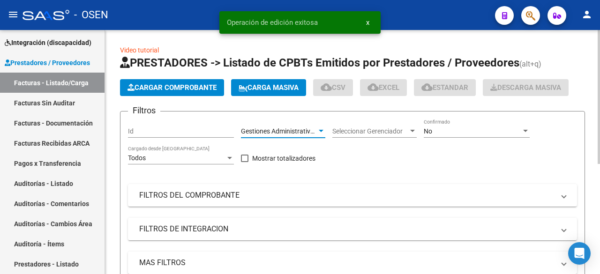
click at [516, 113] on form "Filtros Id Gestiones Administrativas y Otros Area Seleccionar Gerenciador Selec…" at bounding box center [352, 246] width 465 height 271
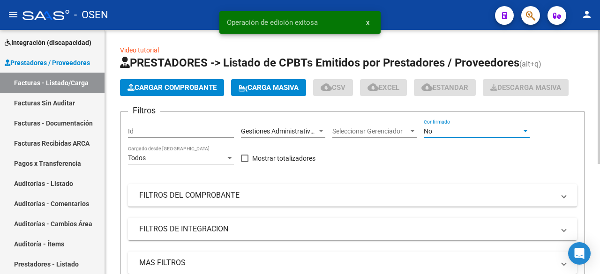
click at [488, 134] on div "No" at bounding box center [473, 132] width 98 height 8
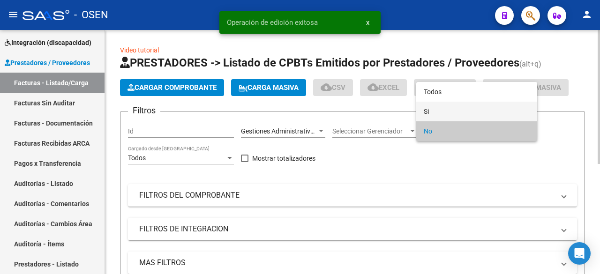
drag, startPoint x: 488, startPoint y: 134, endPoint x: 481, endPoint y: 116, distance: 19.6
click at [484, 111] on span "Si" at bounding box center [477, 112] width 106 height 20
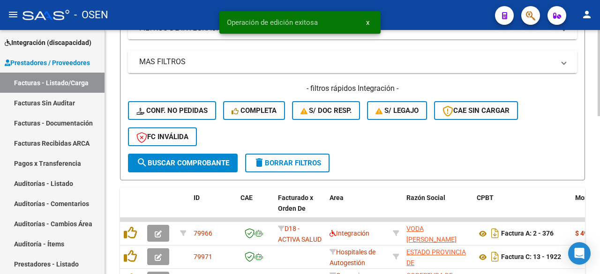
click at [222, 159] on span "search Buscar Comprobante" at bounding box center [182, 163] width 93 height 8
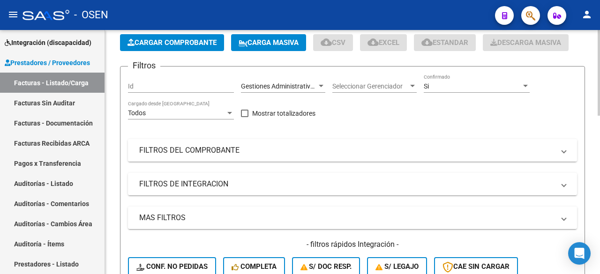
click at [285, 153] on mat-panel-title "FILTROS DEL COMPROBANTE" at bounding box center [346, 150] width 415 height 10
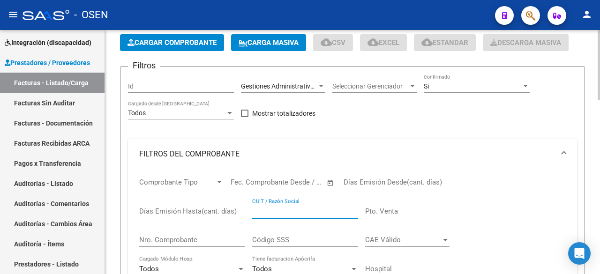
click at [295, 211] on input "CUIT / Razón Social" at bounding box center [305, 211] width 106 height 8
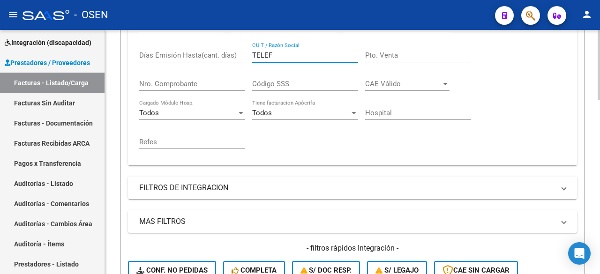
type input "TELEF"
drag, startPoint x: 240, startPoint y: 228, endPoint x: 351, endPoint y: 209, distance: 112.2
click at [241, 228] on mat-expansion-panel-header "MAS FILTROS" at bounding box center [352, 222] width 449 height 23
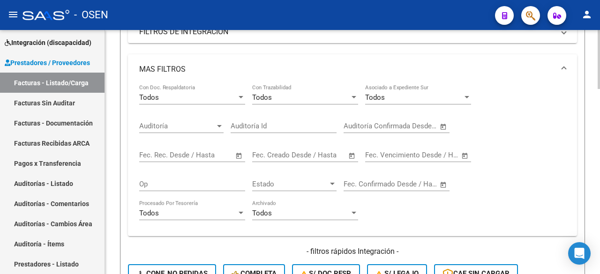
click at [445, 126] on span "Open calendar" at bounding box center [443, 127] width 23 height 23
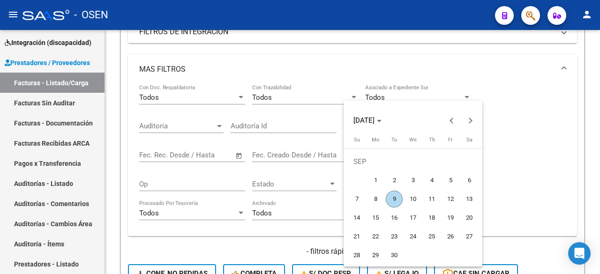
click at [396, 204] on span "9" at bounding box center [394, 199] width 17 height 17
type input "[DATE]"
click at [395, 204] on span "9" at bounding box center [394, 199] width 17 height 17
type input "[DATE]"
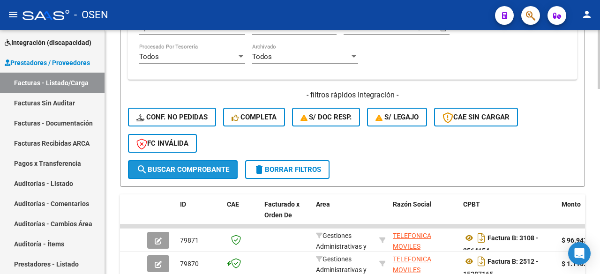
click at [214, 171] on span "search Buscar Comprobante" at bounding box center [182, 170] width 93 height 8
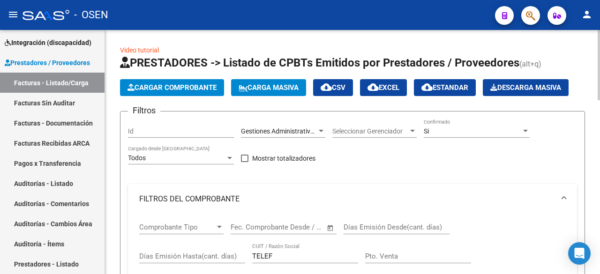
drag, startPoint x: 338, startPoint y: 87, endPoint x: 333, endPoint y: 87, distance: 4.7
click at [332, 87] on mat-icon "cloud_download" at bounding box center [326, 87] width 11 height 11
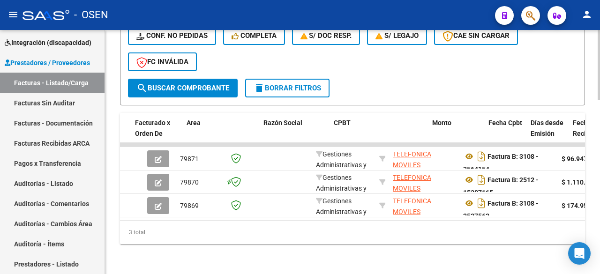
scroll to position [0, 321]
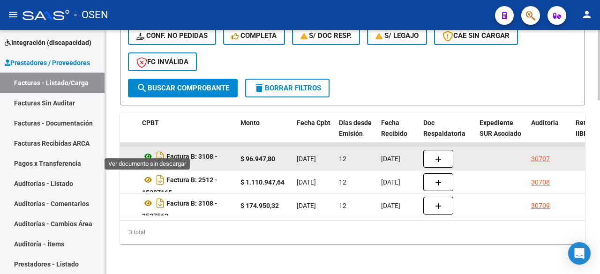
click at [150, 151] on icon at bounding box center [148, 156] width 12 height 11
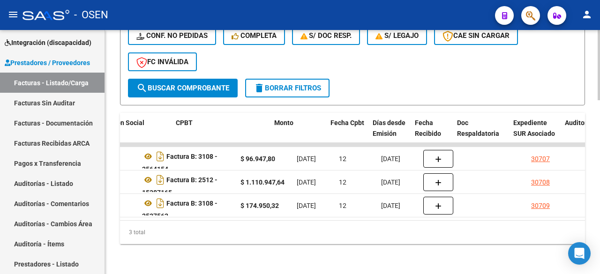
scroll to position [0, 120]
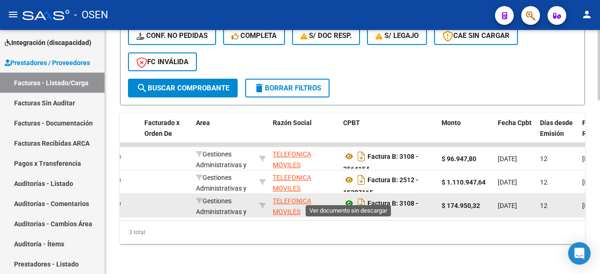
click at [350, 198] on icon at bounding box center [349, 203] width 12 height 11
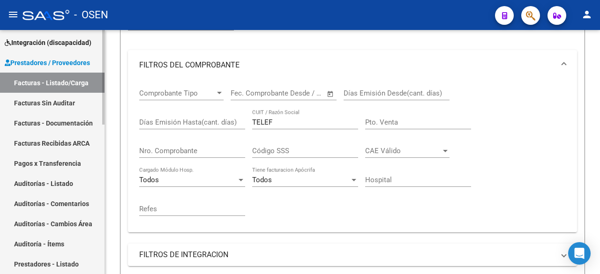
scroll to position [0, 0]
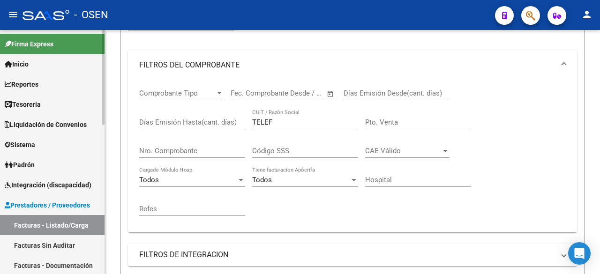
click at [64, 103] on link "Tesorería" at bounding box center [52, 104] width 105 height 20
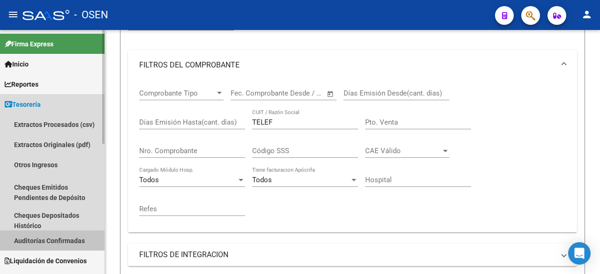
click at [74, 232] on link "Auditorías Confirmadas" at bounding box center [52, 241] width 105 height 20
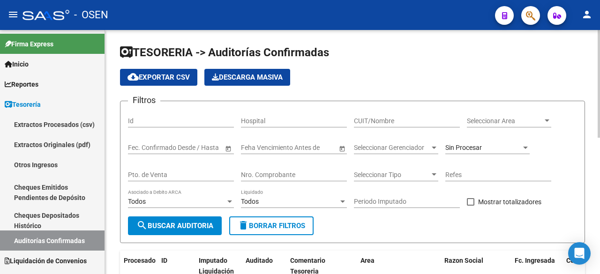
click at [293, 175] on input "Nro. Comprobante" at bounding box center [294, 175] width 106 height 8
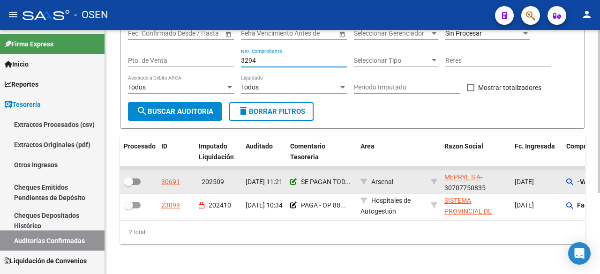
type input "3294"
click at [294, 179] on icon at bounding box center [293, 182] width 7 height 7
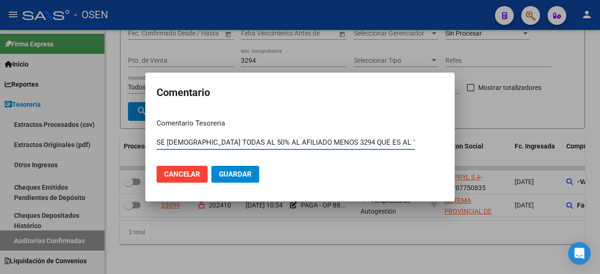
type input "SE [DEMOGRAPHIC_DATA] TODAS AL 50% AL AFILIADO MENOS 3294 QUE ES AL 100%"
click at [233, 169] on button "Guardar" at bounding box center [235, 174] width 48 height 17
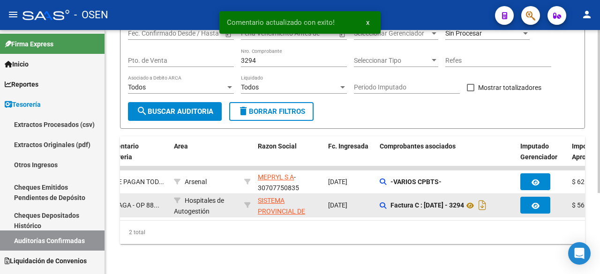
scroll to position [0, 187]
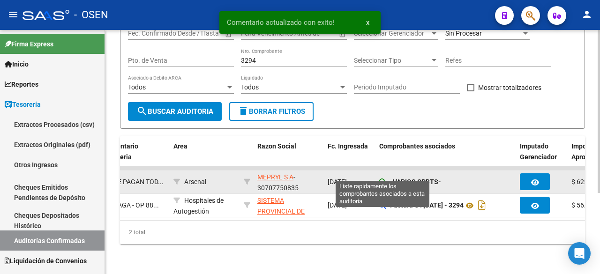
click at [384, 179] on icon at bounding box center [382, 182] width 7 height 7
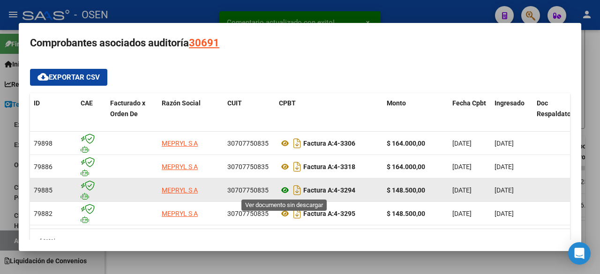
click at [283, 192] on icon at bounding box center [285, 190] width 12 height 11
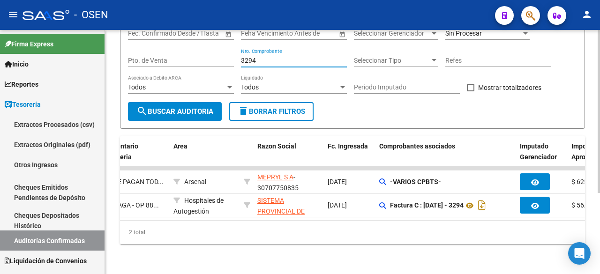
drag, startPoint x: 294, startPoint y: 54, endPoint x: 340, endPoint y: 48, distance: 46.3
click at [296, 57] on input "3294" at bounding box center [294, 61] width 106 height 8
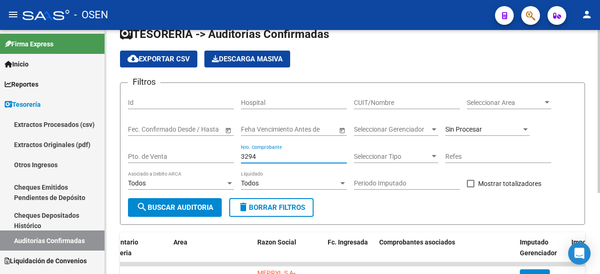
scroll to position [0, 0]
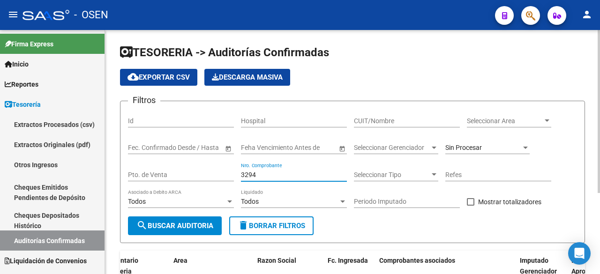
drag, startPoint x: 265, startPoint y: 177, endPoint x: 146, endPoint y: 170, distance: 119.3
click at [146, 170] on div "Filtros Id Hospital CUIT/Nombre Seleccionar Area Seleccionar Area Fecha inicio …" at bounding box center [352, 163] width 449 height 108
click at [566, 99] on app-list-header "TESORERIA -> Auditorías Confirmadas cloud_download Exportar CSV Descarga Masiva…" at bounding box center [352, 144] width 465 height 198
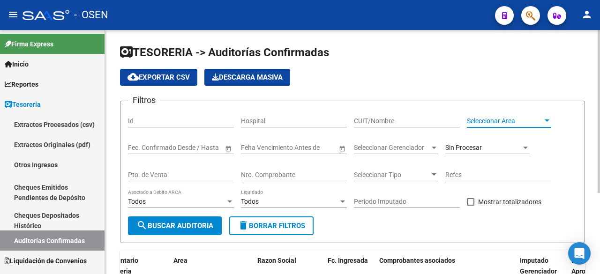
click at [546, 119] on div at bounding box center [547, 121] width 8 height 8
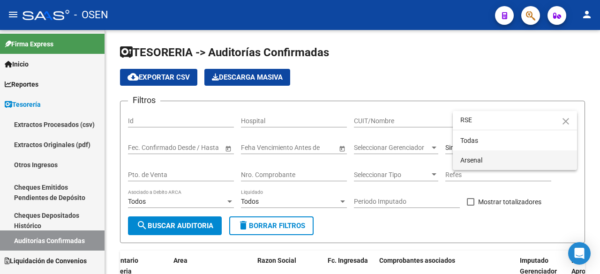
type input "RSE"
click at [502, 153] on span "Arsenal" at bounding box center [514, 161] width 109 height 20
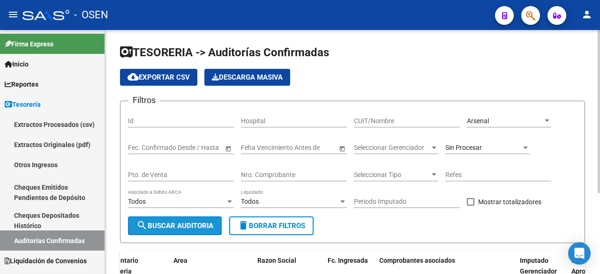
click at [173, 222] on span "search Buscar Auditoria" at bounding box center [174, 226] width 77 height 8
click at [306, 175] on input "Nro. Comprobante" at bounding box center [294, 175] width 106 height 8
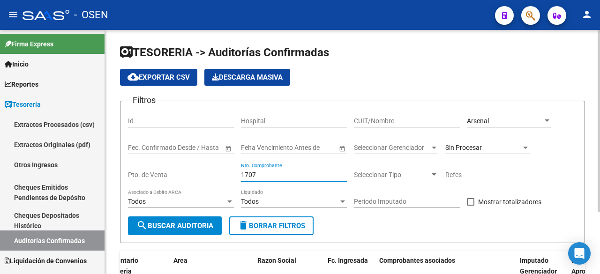
type input "1707"
click at [529, 122] on div "Arsenal" at bounding box center [505, 121] width 76 height 8
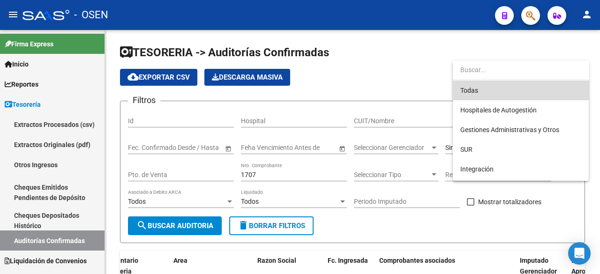
click at [530, 92] on span "Todas" at bounding box center [520, 91] width 121 height 20
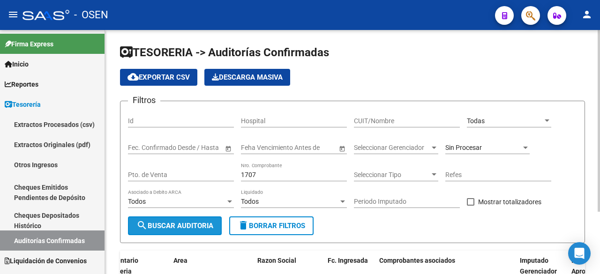
click at [202, 222] on span "search Buscar Auditoria" at bounding box center [174, 226] width 77 height 8
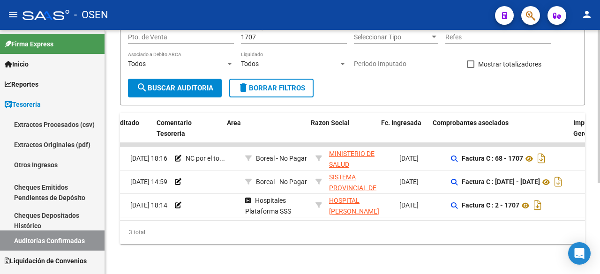
scroll to position [0, 134]
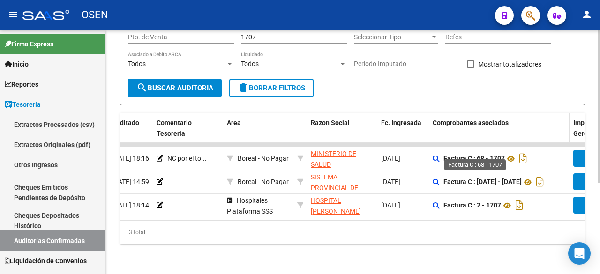
drag, startPoint x: 491, startPoint y: 149, endPoint x: 471, endPoint y: 131, distance: 26.6
click at [505, 155] on strong "Factura C : 68 - 1707" at bounding box center [474, 159] width 61 height 8
copy strong "1707"
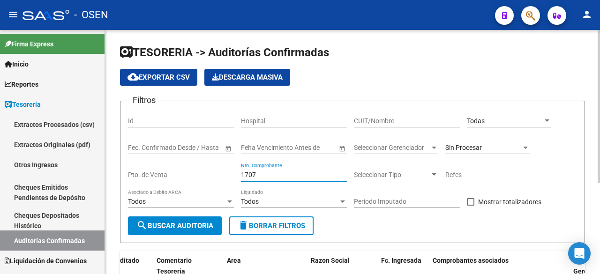
drag, startPoint x: 303, startPoint y: 173, endPoint x: 115, endPoint y: 171, distance: 188.1
click at [127, 171] on form "Filtros Id Hospital CUIT/Nombre Todas Seleccionar Area Fecha inicio – Fecha fin…" at bounding box center [352, 172] width 465 height 143
click at [324, 115] on div "Hospital" at bounding box center [294, 118] width 106 height 19
click at [542, 117] on div "Todas" at bounding box center [505, 121] width 76 height 8
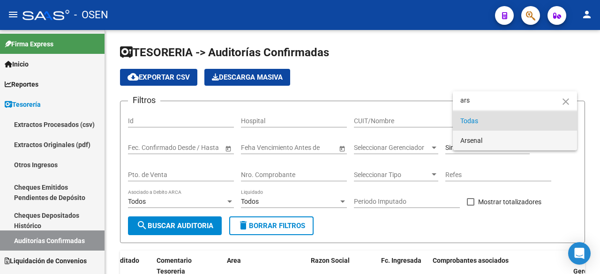
type input "ars"
click at [498, 146] on span "Arsenal" at bounding box center [514, 141] width 109 height 20
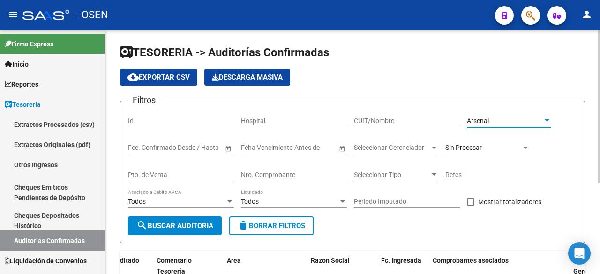
click at [194, 230] on button "search Buscar Auditoria" at bounding box center [175, 226] width 94 height 19
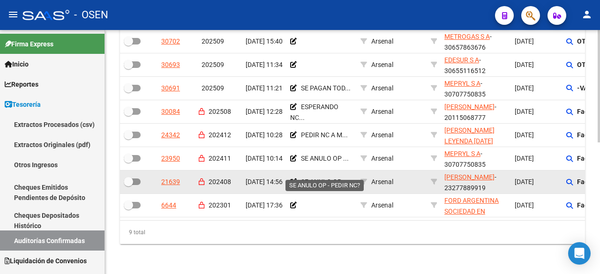
scroll to position [130, 0]
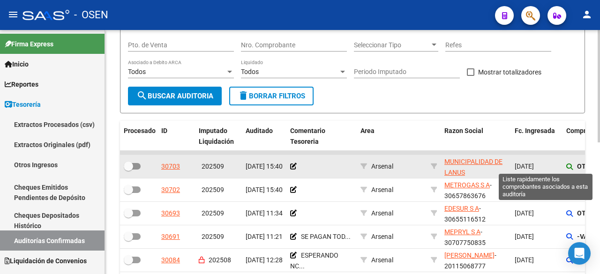
click at [568, 166] on icon at bounding box center [569, 167] width 7 height 7
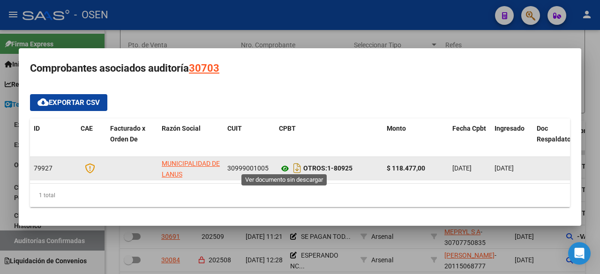
click at [285, 165] on icon at bounding box center [285, 168] width 12 height 11
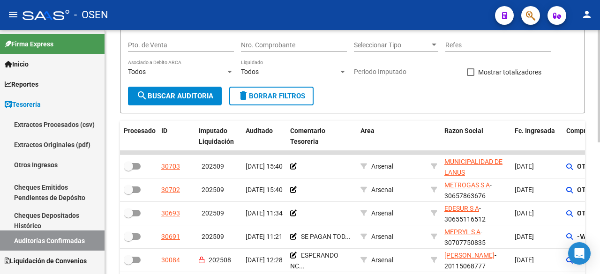
scroll to position [0, 0]
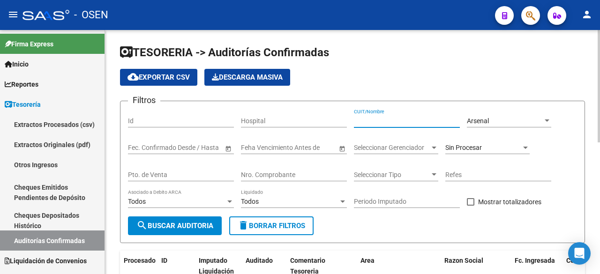
click at [423, 122] on input "CUIT/Nombre" at bounding box center [407, 121] width 106 height 8
type input "municipalidad"
click at [542, 146] on div "Filtros Id Hospital municipalidad CUIT/[GEOGRAPHIC_DATA] Seleccionar Area Fecha…" at bounding box center [352, 163] width 449 height 108
click at [520, 146] on div "Sin Procesar" at bounding box center [483, 148] width 76 height 8
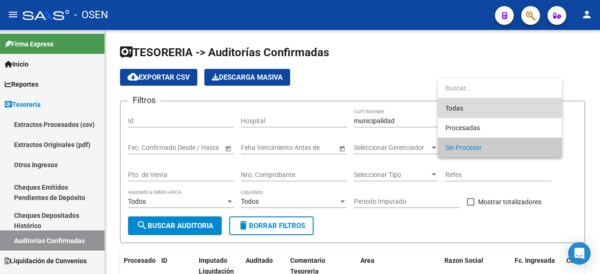
click at [517, 114] on span "Todas" at bounding box center [499, 108] width 109 height 20
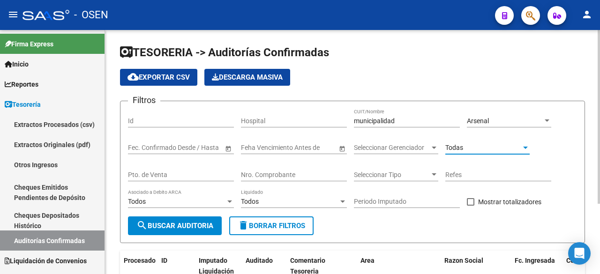
click at [188, 222] on span "search Buscar Auditoria" at bounding box center [174, 226] width 77 height 8
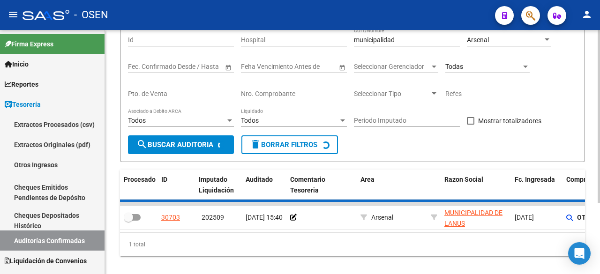
scroll to position [101, 0]
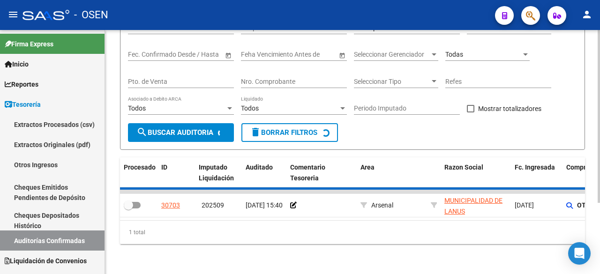
checkbox input "true"
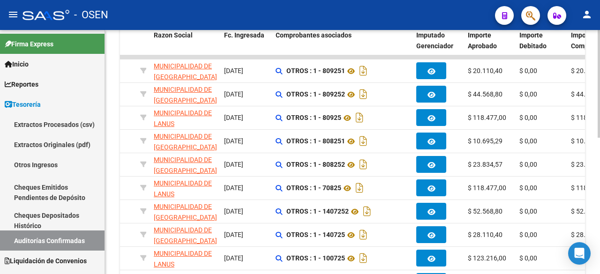
scroll to position [217, 0]
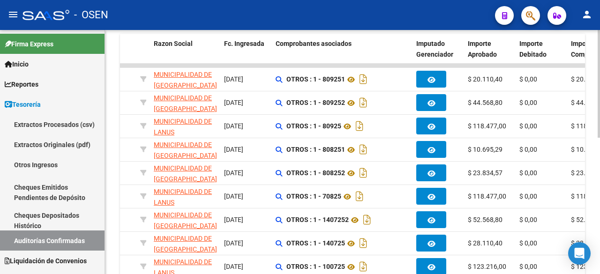
click at [600, 181] on div at bounding box center [599, 182] width 2 height 108
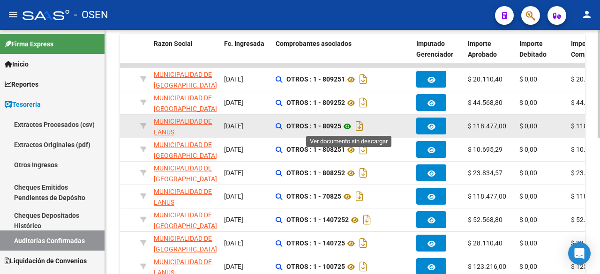
click at [349, 125] on icon at bounding box center [347, 126] width 12 height 11
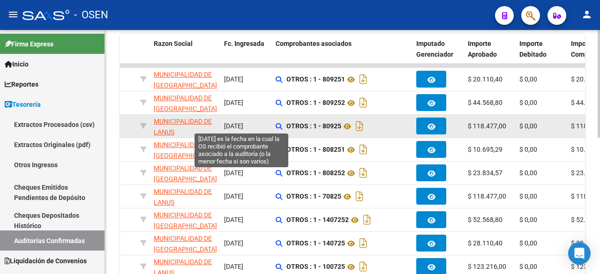
scroll to position [0, 0]
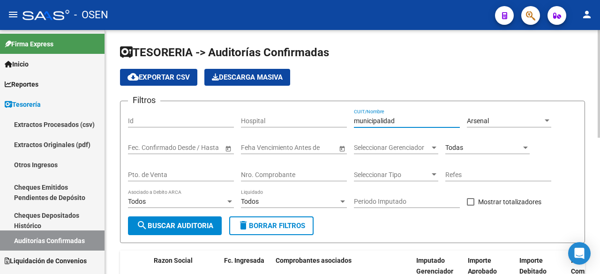
drag, startPoint x: 403, startPoint y: 119, endPoint x: 240, endPoint y: 108, distance: 164.0
click at [240, 107] on form "Filtros Id Hospital municipalidad CUIT/[GEOGRAPHIC_DATA] Seleccionar Area Fecha…" at bounding box center [352, 172] width 465 height 143
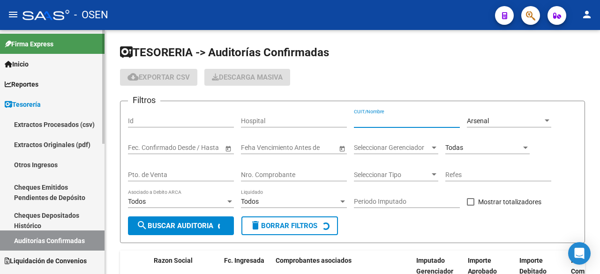
checkbox input "false"
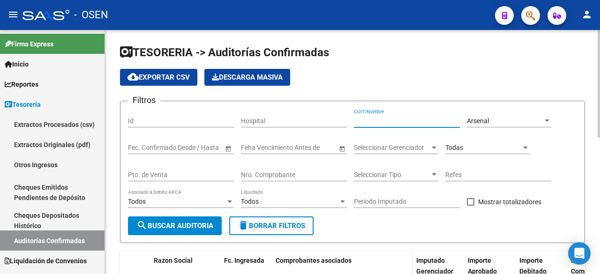
scroll to position [156, 0]
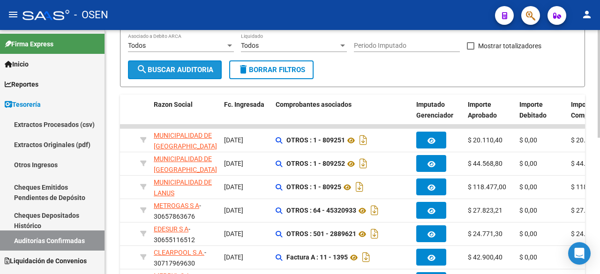
click at [199, 71] on span "search Buscar Auditoria" at bounding box center [174, 70] width 77 height 8
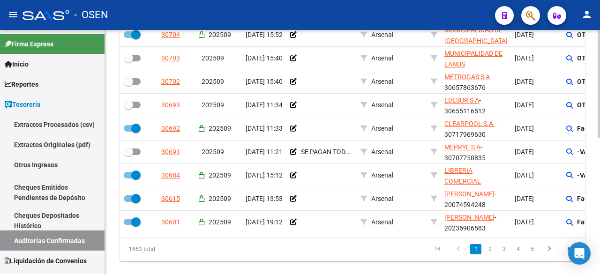
scroll to position [277, 0]
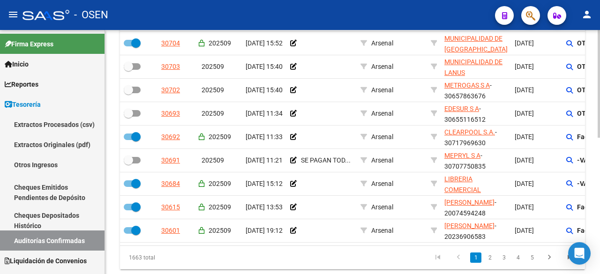
click at [597, 171] on div "TESORERIA -> Auditorías Confirmadas cloud_download Exportar CSV Descarga Masiva…" at bounding box center [354, 26] width 498 height 546
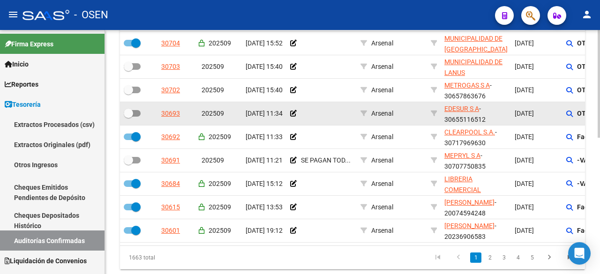
scroll to position [267, 0]
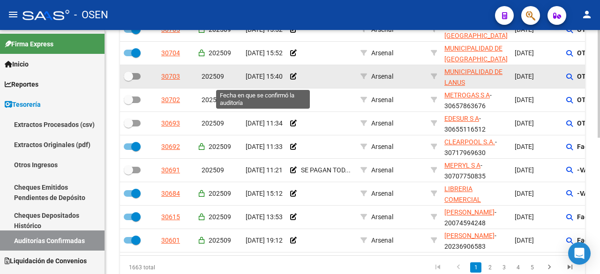
drag, startPoint x: 567, startPoint y: 99, endPoint x: 222, endPoint y: 71, distance: 346.8
click at [203, 75] on datatable-scroller "30705 202509 [DATE] 15:52 Arsenal MUNICIPALIDAD DE [GEOGRAPHIC_DATA] - 33999033…" at bounding box center [352, 133] width 465 height 239
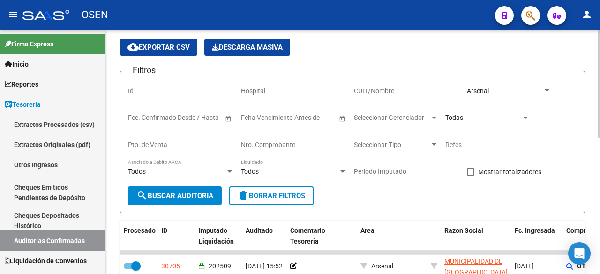
scroll to position [0, 0]
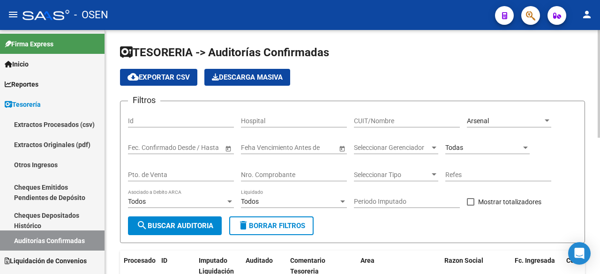
click at [506, 147] on div "Todas" at bounding box center [483, 148] width 76 height 8
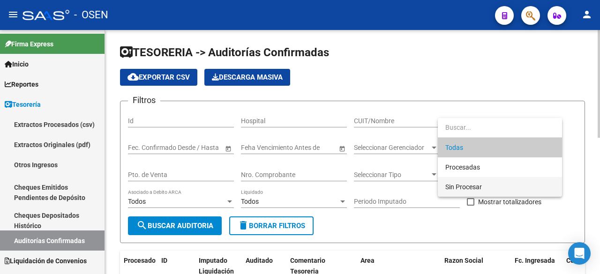
drag, startPoint x: 476, startPoint y: 182, endPoint x: 425, endPoint y: 191, distance: 52.0
click at [468, 183] on span "Sin Procesar" at bounding box center [499, 187] width 109 height 20
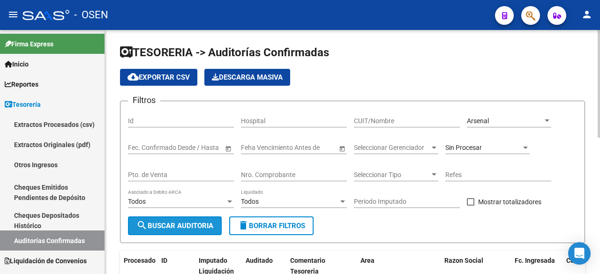
drag, startPoint x: 184, startPoint y: 231, endPoint x: 249, endPoint y: 220, distance: 66.1
click at [183, 231] on button "search Buscar Auditoria" at bounding box center [175, 226] width 94 height 19
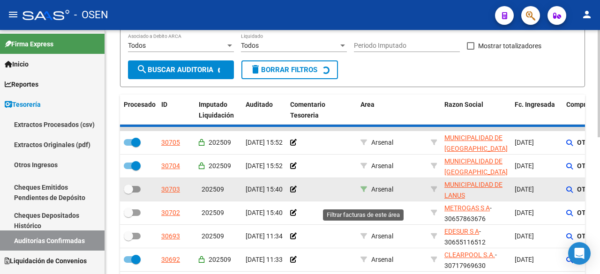
checkbox input "false"
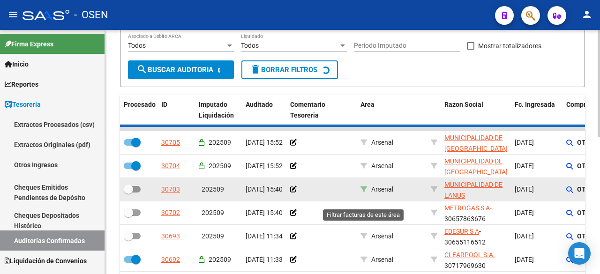
scroll to position [286, 0]
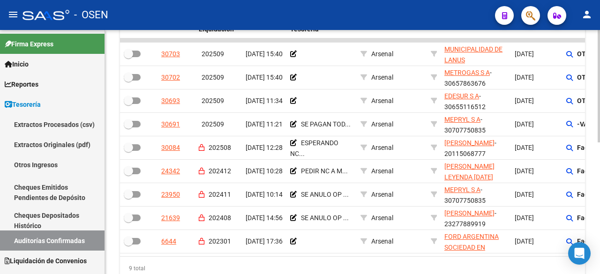
click at [600, 186] on div at bounding box center [599, 201] width 2 height 113
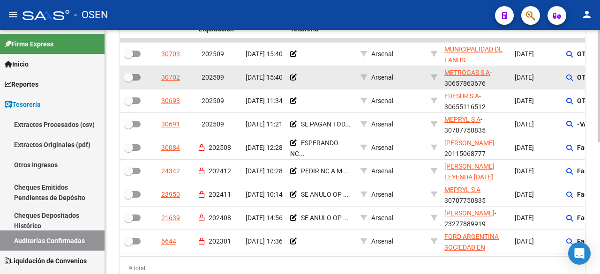
scroll to position [239, 0]
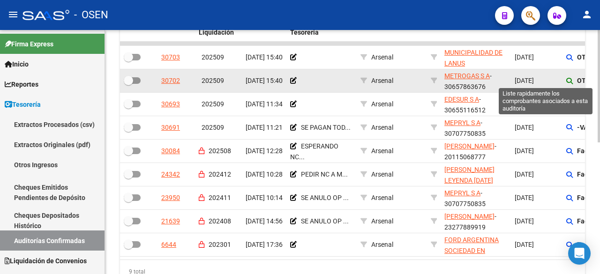
click at [567, 81] on icon at bounding box center [569, 81] width 7 height 7
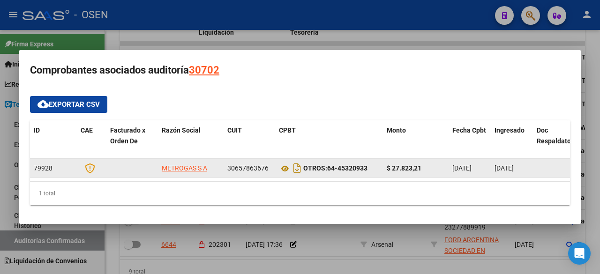
click at [278, 164] on datatable-body-cell "OTROS: 64-45320933" at bounding box center [329, 168] width 108 height 19
click at [282, 166] on icon at bounding box center [285, 168] width 12 height 11
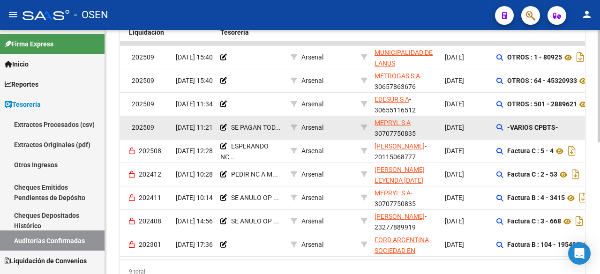
scroll to position [0, 87]
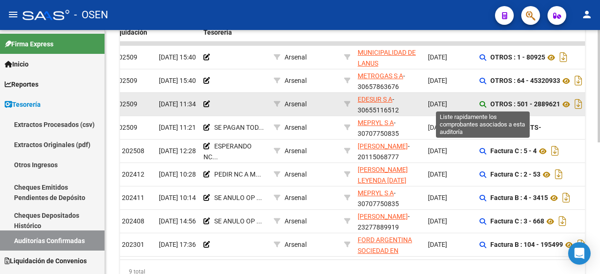
click at [481, 101] on icon at bounding box center [483, 104] width 7 height 7
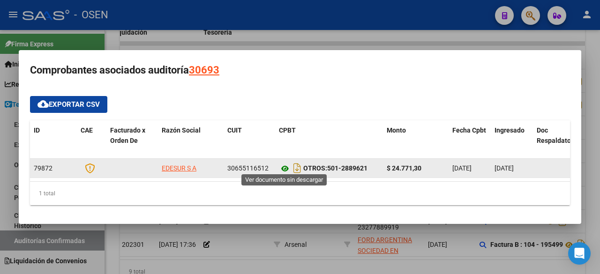
click at [288, 165] on icon at bounding box center [285, 168] width 12 height 11
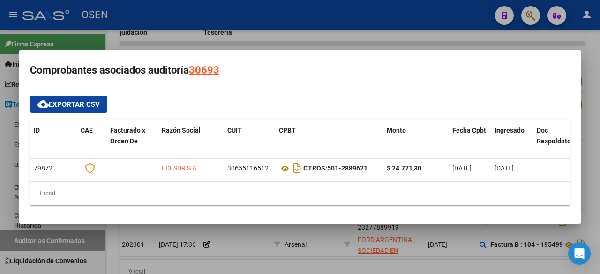
click at [294, 62] on h3 "Comprobantes asociados auditoría 30693" at bounding box center [300, 70] width 540 height 18
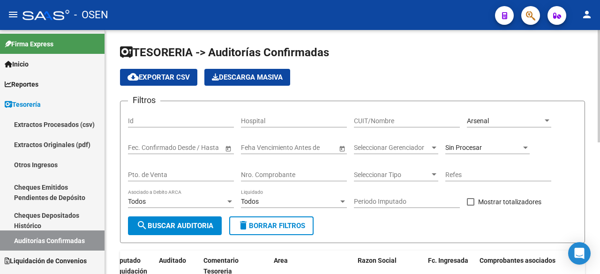
scroll to position [156, 0]
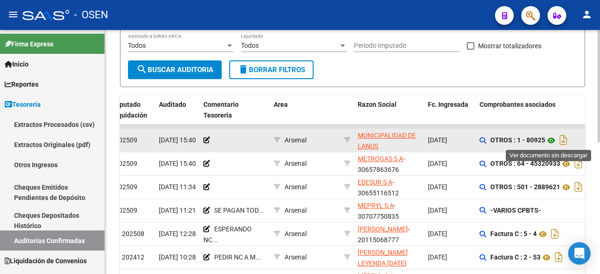
click at [551, 144] on icon at bounding box center [551, 140] width 12 height 11
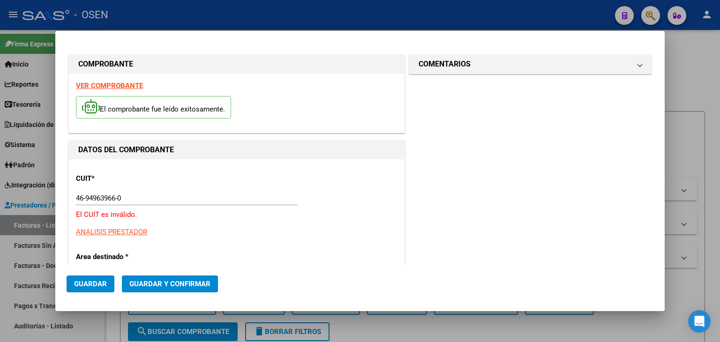
scroll to position [156, 0]
